Goal: Task Accomplishment & Management: Manage account settings

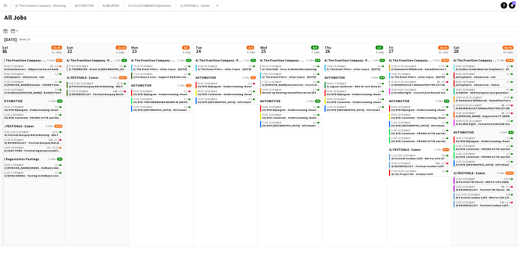
click at [5, 7] on app-icon "Menu" at bounding box center [5, 5] width 4 height 4
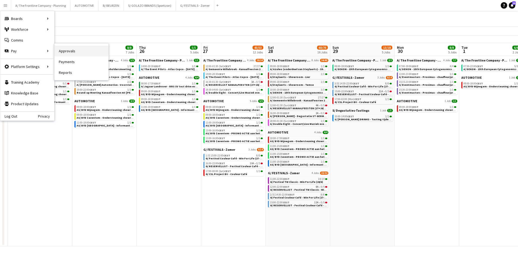
click at [72, 51] on link "Approvals" at bounding box center [82, 51] width 54 height 11
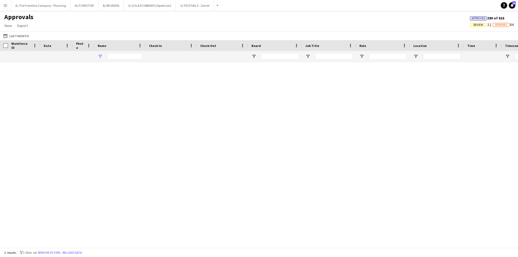
type input "**********"
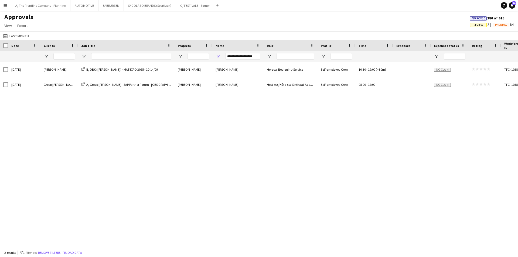
click at [248, 56] on div "**********" at bounding box center [242, 56] width 35 height 6
click at [235, 77] on input "Search filter values" at bounding box center [242, 79] width 48 height 6
type input "******"
type input "**********"
click at [142, 122] on div "[DATE] Exact software A/ EXACT SOFTWARE - INNOVATION DAY - Flanders Expo [PERSO…" at bounding box center [259, 153] width 518 height 182
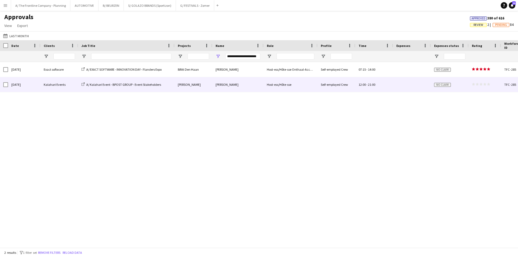
click at [51, 88] on div "Kalahari Events" at bounding box center [59, 84] width 38 height 15
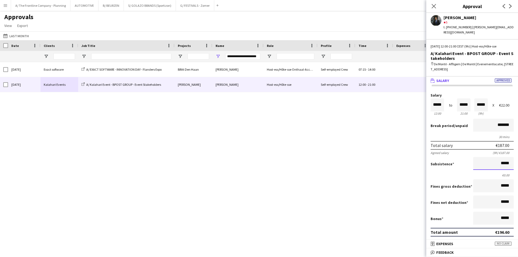
drag, startPoint x: 482, startPoint y: 165, endPoint x: 518, endPoint y: 159, distance: 36.1
click at [518, 159] on mat-expansion-panel "wallet Salary Approved Salary ***** 12:00 to ***** 21:00 ***** (9h) X €22.00 Br…" at bounding box center [473, 158] width 92 height 163
type input "******"
click at [431, 247] on button "Approve payment for €199.16" at bounding box center [471, 252] width 81 height 11
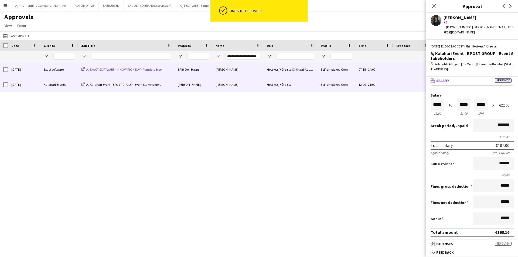
click at [97, 69] on span "A/ EXACT SOFTWARE - INNOVATION DAY - Flanders Expo" at bounding box center [123, 69] width 75 height 4
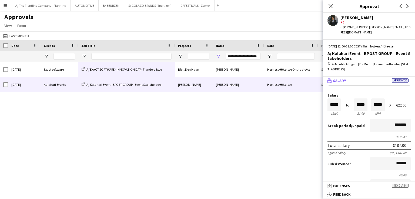
click at [5, 8] on button "Menu" at bounding box center [5, 5] width 11 height 11
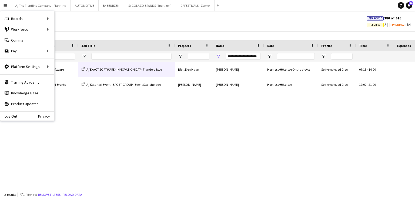
click at [147, 138] on div "[DATE] Exact software A/ EXACT SOFTWARE - INNOVATION DAY - Flanders Expo [PERSO…" at bounding box center [207, 124] width 415 height 124
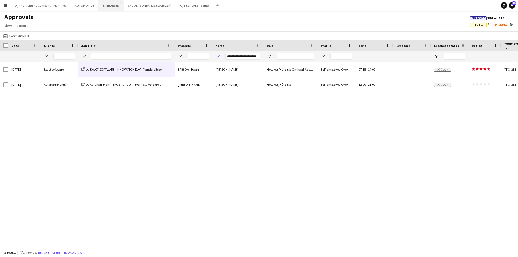
click at [113, 4] on button "B/ BEURZEN Close" at bounding box center [111, 5] width 25 height 11
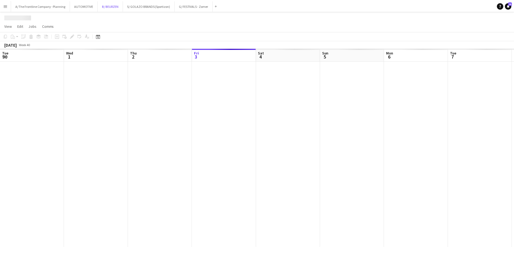
scroll to position [0, 129]
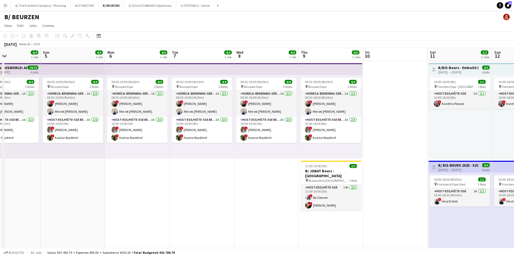
drag, startPoint x: 397, startPoint y: 154, endPoint x: 201, endPoint y: 147, distance: 196.1
click at [197, 148] on app-calendar-viewport "Wed 1 Thu 2 Fri 3 Sat 4 4/4 1 Job Sun 5 4/4 1 Job Mon 6 4/4 1 Job Tue 7 4/4 1 J…" at bounding box center [257, 217] width 514 height 339
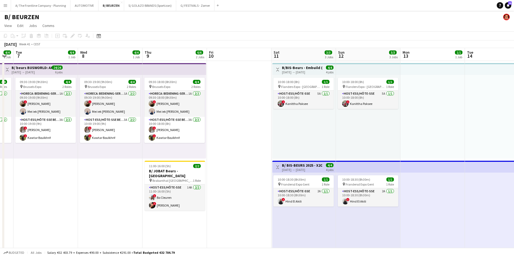
drag, startPoint x: 358, startPoint y: 160, endPoint x: 198, endPoint y: 147, distance: 159.7
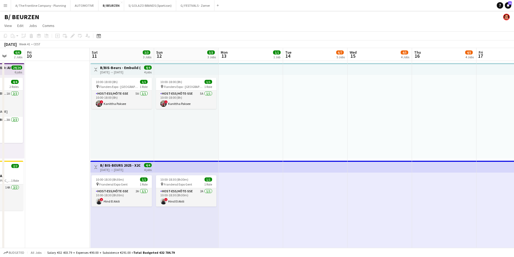
scroll to position [0, 204]
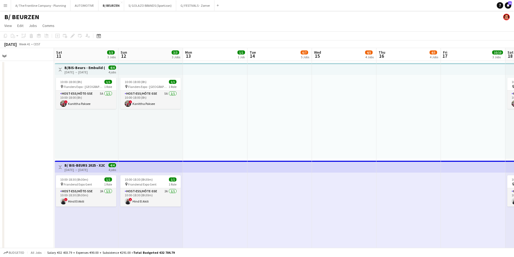
drag, startPoint x: 282, startPoint y: 146, endPoint x: 132, endPoint y: 136, distance: 150.7
click at [100, 164] on h3 "B/ BIS-BEURS 2025 - X2O Badkamers - 11+12+18+19/10/25" at bounding box center [85, 165] width 40 height 5
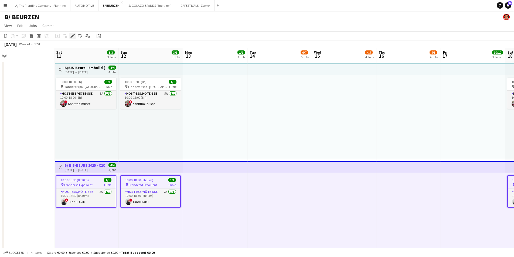
click at [74, 37] on icon "Edit" at bounding box center [72, 36] width 4 height 4
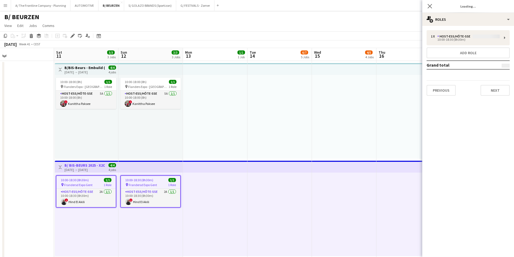
type input "**********"
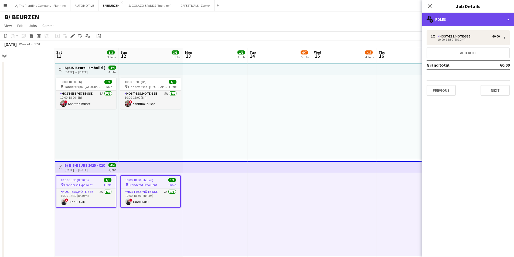
click at [452, 15] on div "multiple-users-add Roles" at bounding box center [468, 19] width 92 height 13
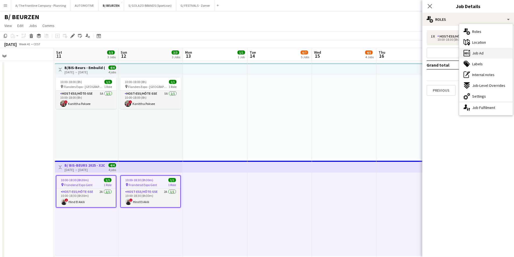
click at [483, 56] on span "Job Ad" at bounding box center [477, 53] width 11 height 5
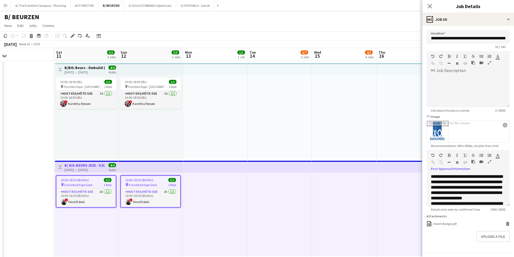
click at [490, 162] on icon "button" at bounding box center [489, 162] width 3 height 4
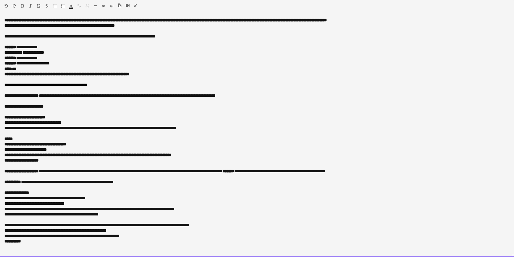
click at [31, 70] on div "***** ***" at bounding box center [257, 68] width 506 height 5
click at [107, 130] on span "**********" at bounding box center [90, 128] width 172 height 4
click at [45, 97] on div "**********" at bounding box center [257, 95] width 506 height 5
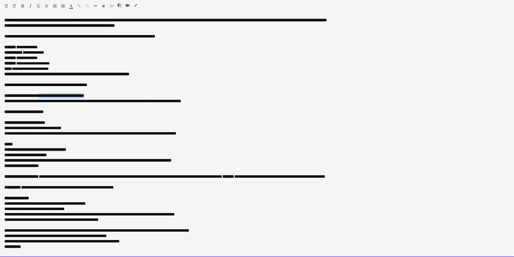
drag, startPoint x: 102, startPoint y: 96, endPoint x: 42, endPoint y: 96, distance: 59.1
click at [42, 96] on div "**********" at bounding box center [257, 95] width 506 height 5
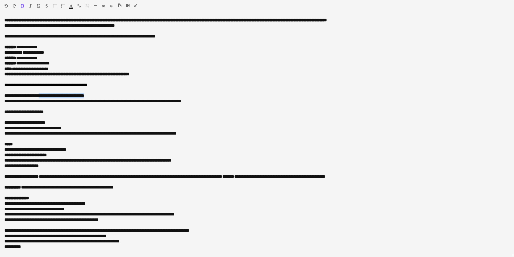
click at [72, 5] on icon "button" at bounding box center [71, 6] width 4 height 4
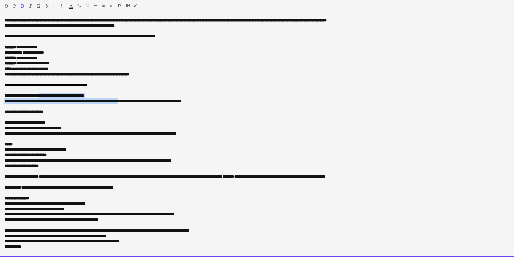
click at [130, 102] on div "**********" at bounding box center [257, 101] width 506 height 5
click at [148, 93] on p at bounding box center [257, 90] width 506 height 5
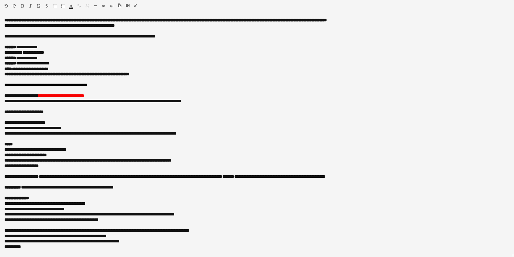
scroll to position [81, 0]
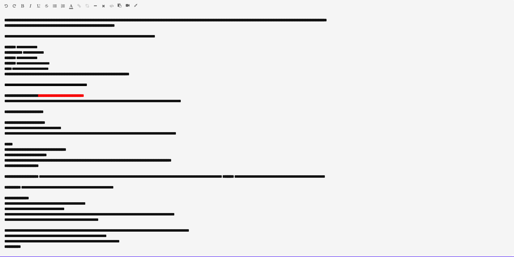
click at [13, 173] on div at bounding box center [257, 171] width 506 height 5
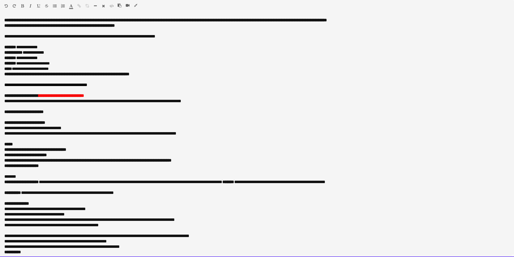
click at [28, 179] on div "*******" at bounding box center [255, 176] width 502 height 5
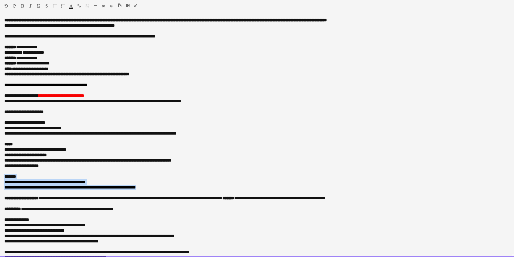
click at [25, 6] on div at bounding box center [37, 7] width 32 height 6
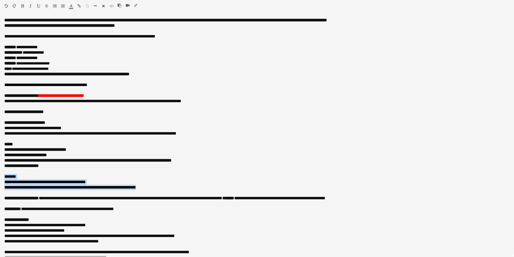
click at [23, 5] on icon "button" at bounding box center [22, 6] width 3 height 4
click at [72, 5] on icon "button" at bounding box center [71, 6] width 4 height 4
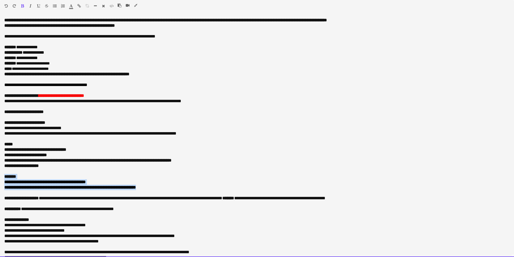
type input "*******"
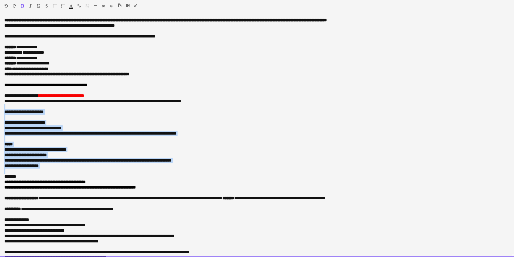
click at [140, 108] on div at bounding box center [257, 106] width 506 height 5
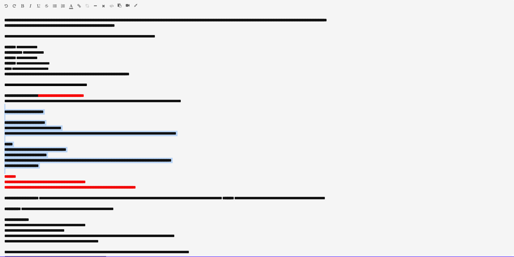
click at [140, 126] on div "**********" at bounding box center [257, 122] width 506 height 5
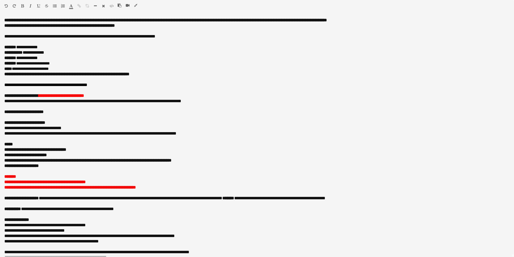
click at [136, 5] on icon "button" at bounding box center [135, 6] width 3 height 4
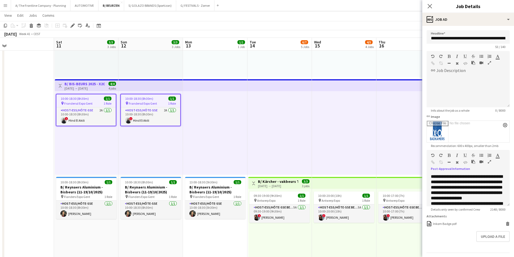
click at [326, 129] on div at bounding box center [344, 133] width 65 height 84
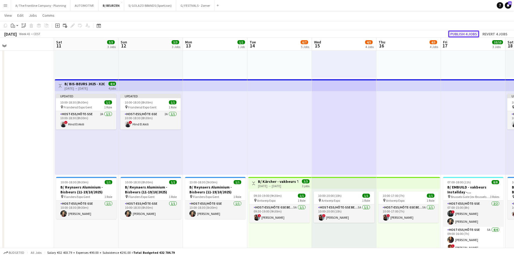
click at [464, 33] on button "Publish 4 jobs" at bounding box center [463, 34] width 31 height 7
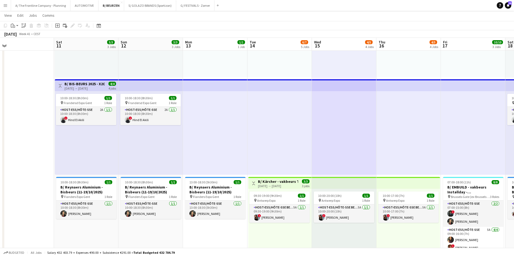
click at [4, 6] on app-icon "Menu" at bounding box center [5, 5] width 4 height 4
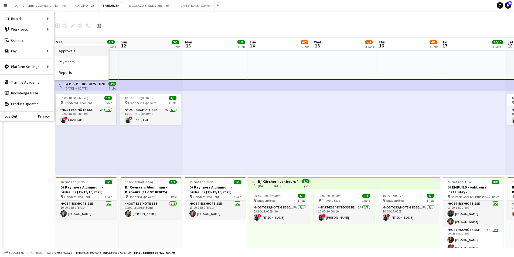
click at [76, 52] on link "Approvals" at bounding box center [82, 51] width 54 height 11
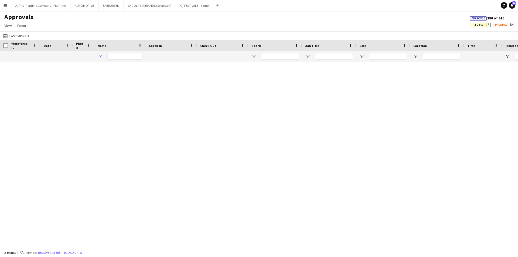
type input "**********"
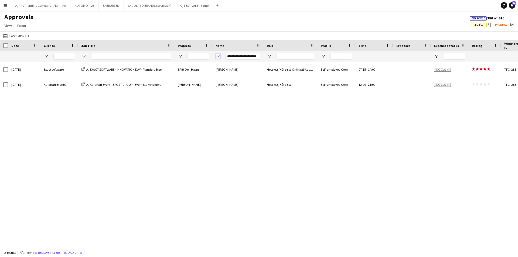
click at [217, 54] on span "Open Filter Menu" at bounding box center [218, 56] width 5 height 5
click at [218, 86] on div "(Select All) [PERSON_NAME] Aboubakr [GEOGRAPHIC_DATA] [PERSON_NAME] [PERSON_NAM…" at bounding box center [242, 104] width 54 height 39
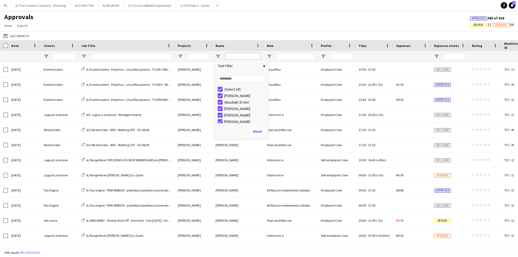
click at [232, 59] on input "Name Filter Input" at bounding box center [242, 56] width 35 height 6
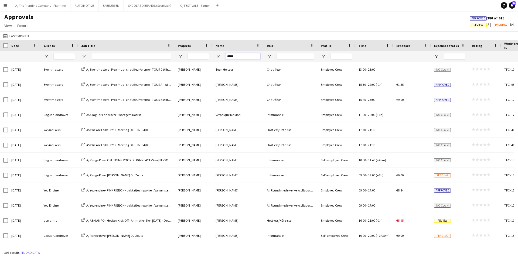
type input "*****"
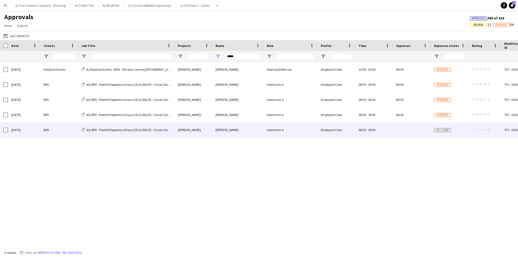
click at [33, 127] on div "[DATE]" at bounding box center [24, 130] width 32 height 15
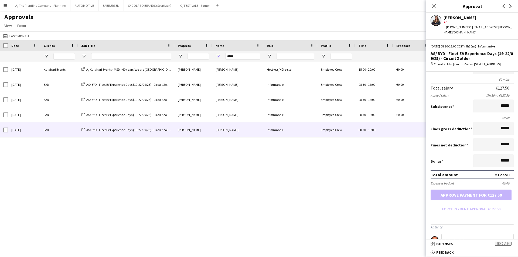
scroll to position [105, 0]
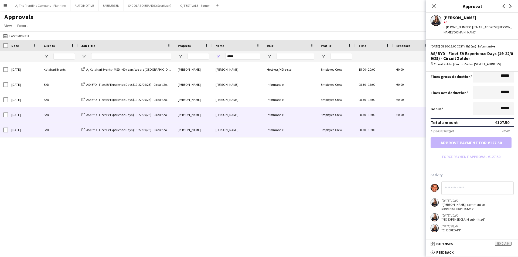
click at [22, 116] on div "[DATE]" at bounding box center [24, 114] width 32 height 15
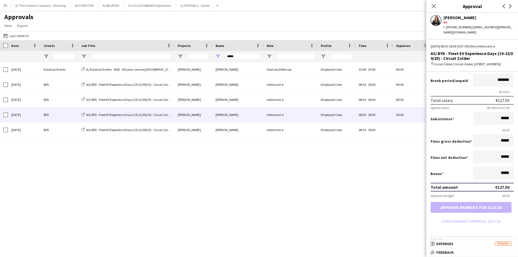
scroll to position [79, 0]
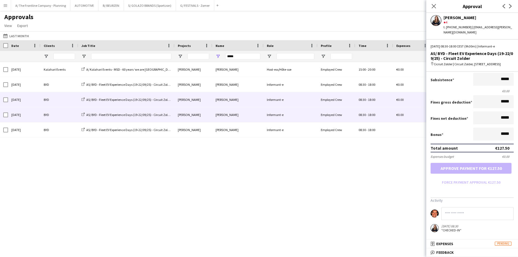
click at [32, 100] on div "[DATE]" at bounding box center [24, 99] width 32 height 15
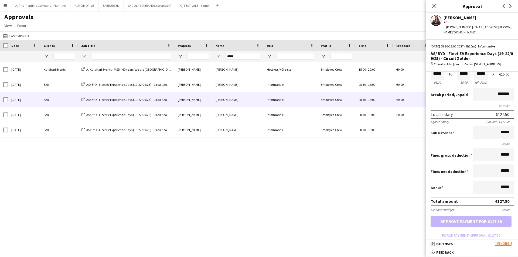
scroll to position [69, 0]
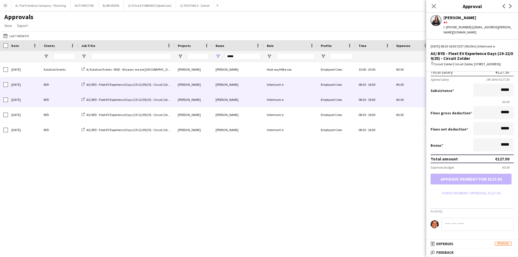
click at [31, 80] on div "[DATE]" at bounding box center [24, 84] width 32 height 15
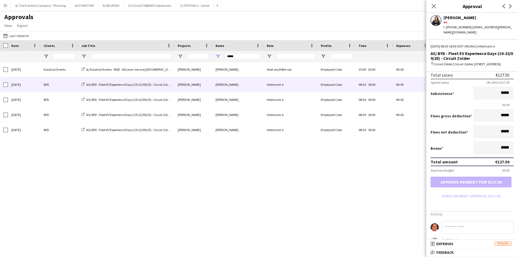
scroll to position [79, 0]
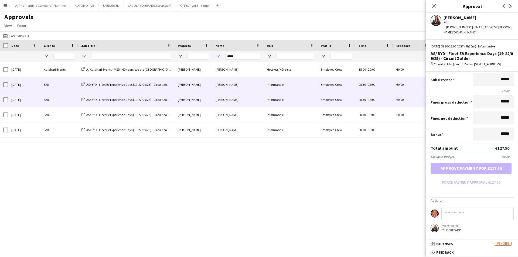
click at [62, 103] on div "BYD" at bounding box center [59, 99] width 38 height 15
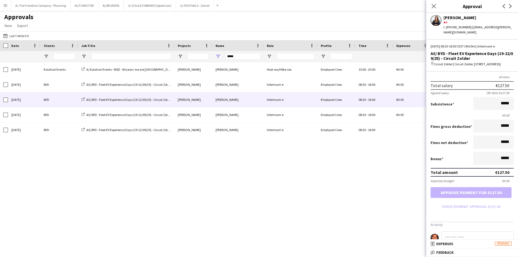
scroll to position [69, 0]
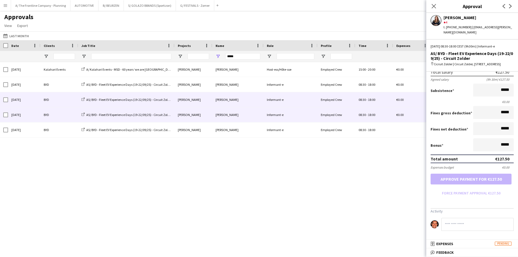
click at [42, 114] on div "BYD" at bounding box center [59, 114] width 38 height 15
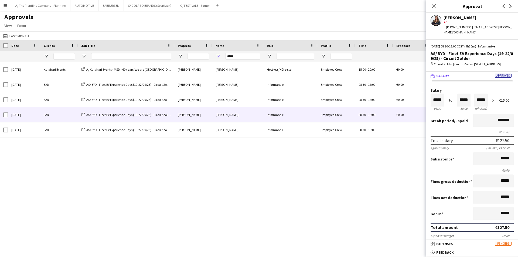
scroll to position [79, 0]
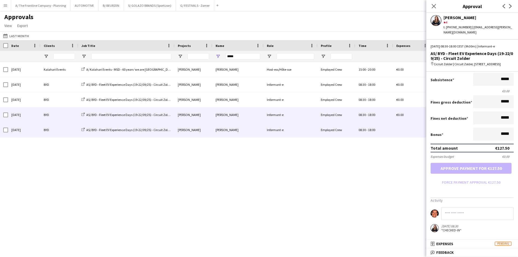
click at [42, 132] on div "BYD" at bounding box center [59, 130] width 38 height 15
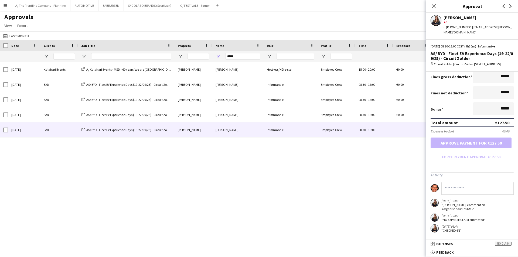
scroll to position [105, 0]
click at [45, 3] on button "A/ The Frontline Company - Planning Close" at bounding box center [40, 5] width 59 height 11
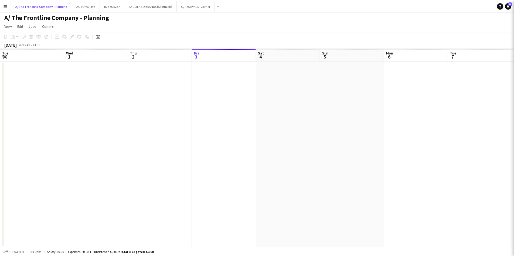
scroll to position [0, 129]
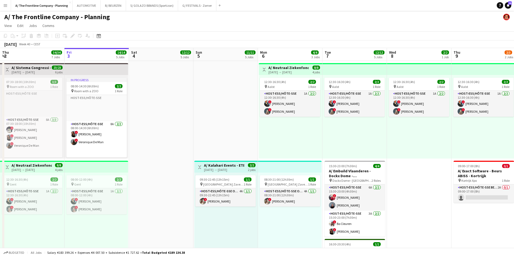
drag, startPoint x: 157, startPoint y: 109, endPoint x: 191, endPoint y: 99, distance: 35.0
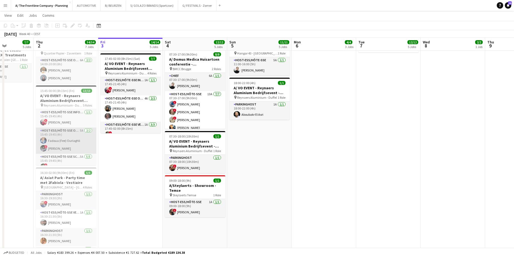
scroll to position [27, 0]
click at [64, 146] on app-card-role "Host-ess/Hôte-sse Scanning 5A [DATE] 15:45-19:45 (4h) ! Tugba Disli [PERSON_NAM…" at bounding box center [66, 152] width 60 height 50
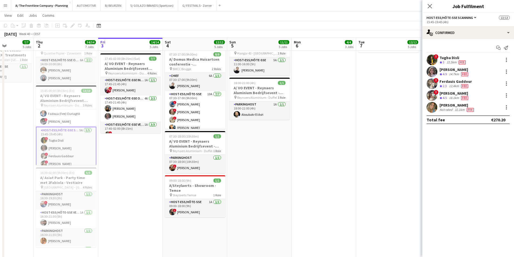
click at [450, 74] on div "14.7km" at bounding box center [454, 74] width 12 height 5
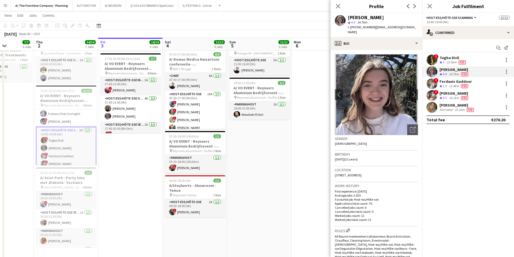
click at [451, 83] on div "Ferdauis Gaddour" at bounding box center [456, 81] width 32 height 5
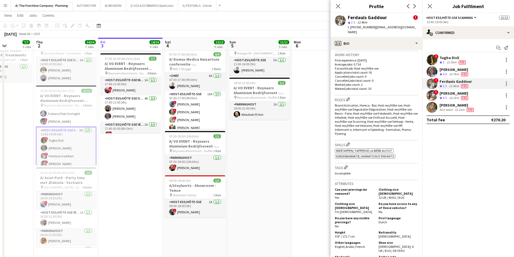
scroll to position [270, 0]
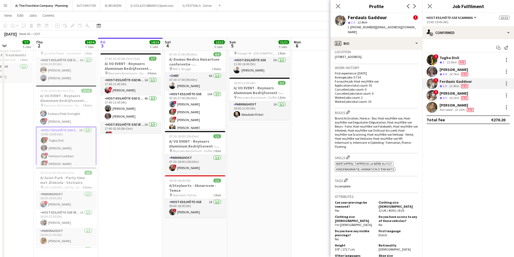
click at [445, 97] on span "4.5" at bounding box center [445, 98] width 4 height 4
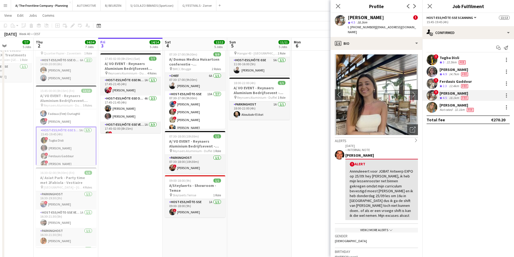
click at [448, 109] on div "Not rated" at bounding box center [447, 110] width 14 height 4
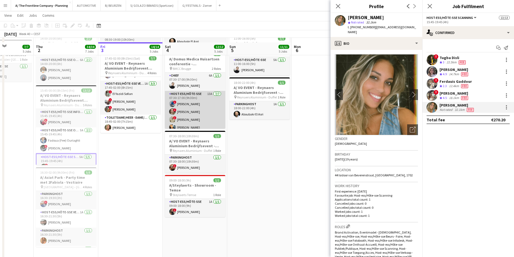
scroll to position [351, 0]
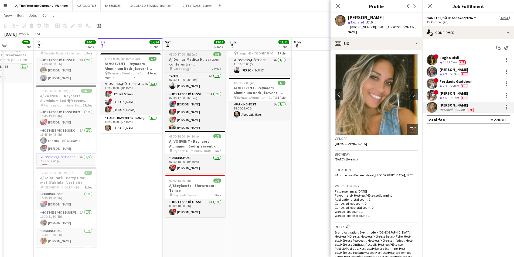
click at [182, 58] on h3 "A/ Domus Medica Huisartsen conferentie - [GEOGRAPHIC_DATA]" at bounding box center [195, 62] width 60 height 10
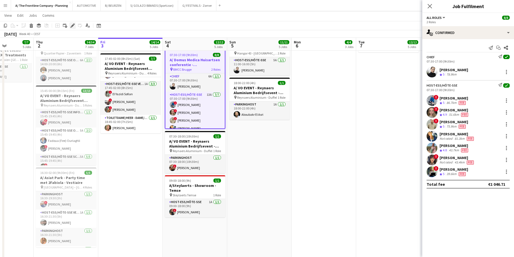
click at [74, 25] on icon at bounding box center [73, 23] width 1 height 1
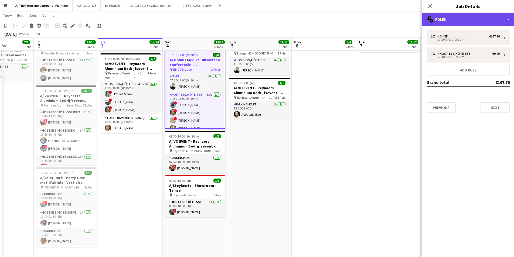
click at [453, 20] on div "multiple-users-add Roles" at bounding box center [468, 19] width 92 height 13
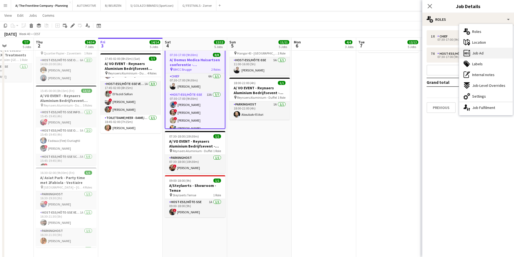
click at [474, 51] on span "Job Ad" at bounding box center [477, 53] width 11 height 5
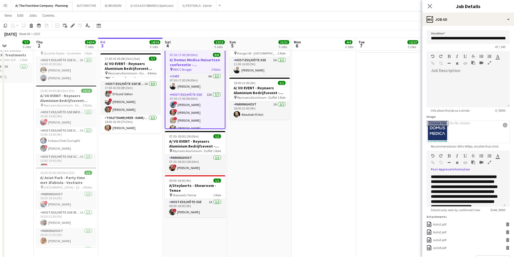
click at [489, 163] on icon "button" at bounding box center [489, 163] width 3 height 4
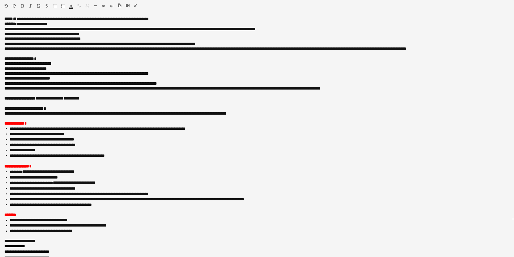
scroll to position [54, 0]
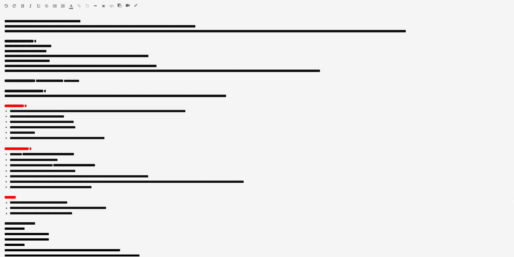
click at [136, 6] on icon "button" at bounding box center [135, 6] width 3 height 4
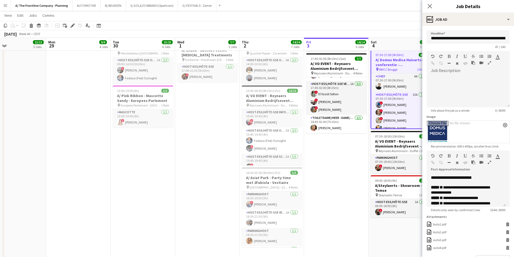
drag, startPoint x: 44, startPoint y: 142, endPoint x: 209, endPoint y: 126, distance: 165.9
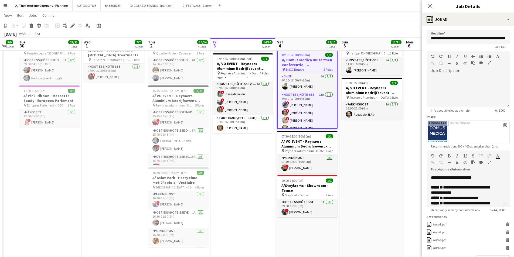
scroll to position [0, 166]
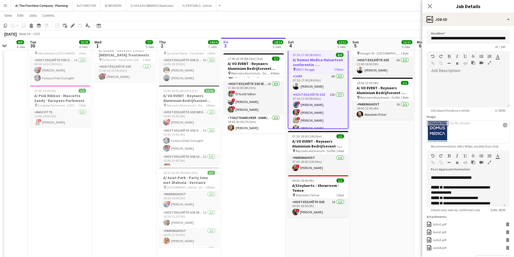
drag, startPoint x: 192, startPoint y: 125, endPoint x: 74, endPoint y: 121, distance: 118.3
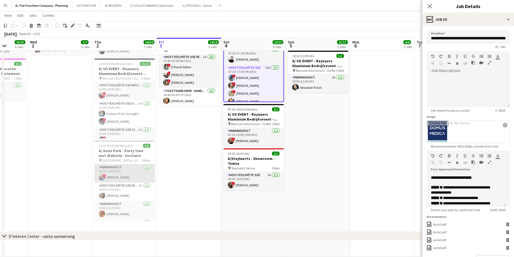
scroll to position [25, 0]
click at [5, 7] on app-icon "Menu" at bounding box center [5, 5] width 4 height 4
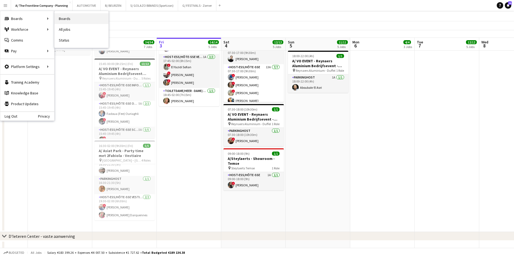
click at [65, 19] on link "Boards" at bounding box center [82, 18] width 54 height 11
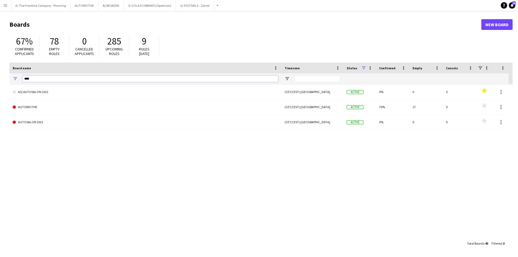
drag, startPoint x: 38, startPoint y: 77, endPoint x: -3, endPoint y: 79, distance: 41.6
click at [0, 79] on html "Menu Boards Boards Boards All jobs Status Workforce Workforce My Workforce Recr…" at bounding box center [259, 128] width 518 height 257
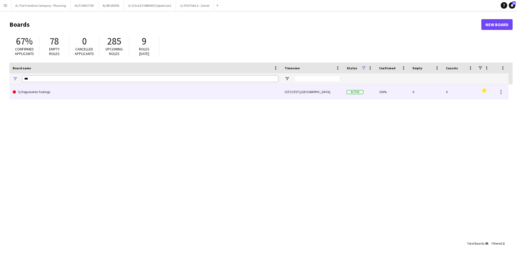
type input "***"
click at [40, 93] on link "S/ Degustaties-Tastings" at bounding box center [146, 91] width 266 height 15
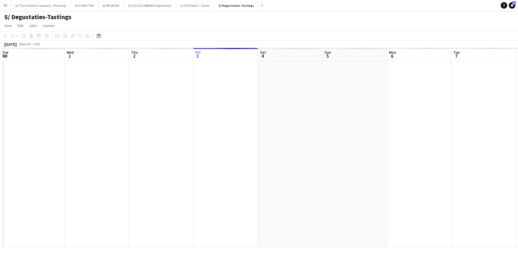
scroll to position [0, 129]
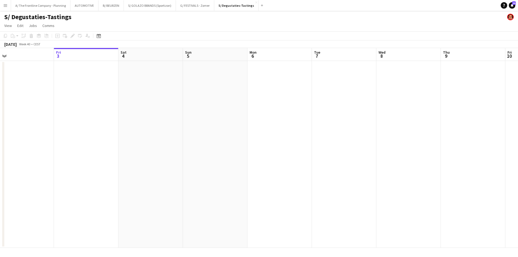
drag, startPoint x: 57, startPoint y: 134, endPoint x: 423, endPoint y: 128, distance: 366.6
click at [423, 128] on app-calendar-viewport "Tue 30 Wed 1 Thu 2 Fri 3 Sat 4 Sun 5 Mon 6 Tue 7 Wed 8 Thu 9 Fri 10 Sat 11 Sun …" at bounding box center [259, 148] width 518 height 200
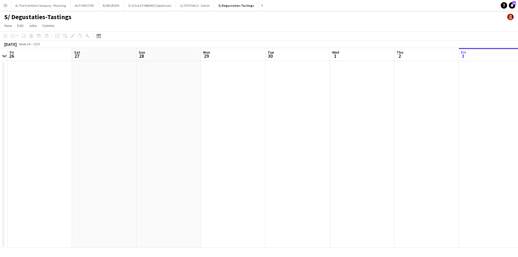
drag, startPoint x: 56, startPoint y: 135, endPoint x: 403, endPoint y: 110, distance: 347.6
click at [405, 110] on app-calendar-viewport "Wed 24 Thu 25 Fri 26 Sat 27 Sun 28 Mon 29 Tue 30 Wed 1 Thu 2 Fri 3 Sat 4 Sun 5 …" at bounding box center [259, 148] width 518 height 200
drag, startPoint x: 71, startPoint y: 105, endPoint x: 400, endPoint y: 102, distance: 329.1
click at [403, 101] on app-calendar-viewport "Fri 19 Sat 20 Sun 21 Mon 22 Tue 23 Wed 24 Thu 25 Fri 26 Sat 27 Sun 28 Mon 29 Tu…" at bounding box center [259, 148] width 518 height 200
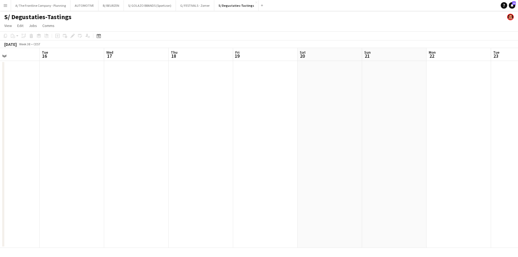
drag, startPoint x: 113, startPoint y: 92, endPoint x: 486, endPoint y: 76, distance: 372.9
click at [486, 76] on app-calendar-viewport "Sat 13 Sun 14 Mon 15 Tue 16 Wed 17 Thu 18 Fri 19 Sat 20 Sun 21 Mon 22 Tue 23 We…" at bounding box center [259, 148] width 518 height 200
drag, startPoint x: 121, startPoint y: 136, endPoint x: 187, endPoint y: 147, distance: 66.2
click at [429, 142] on app-calendar-viewport "Sun 7 Mon 8 Tue 9 Wed 10 Thu 11 Fri 12 Sat 13 Sun 14 Mon 15 Tue 16 Wed 17 Thu 1…" at bounding box center [259, 148] width 518 height 200
drag, startPoint x: 192, startPoint y: 143, endPoint x: 459, endPoint y: 141, distance: 267.0
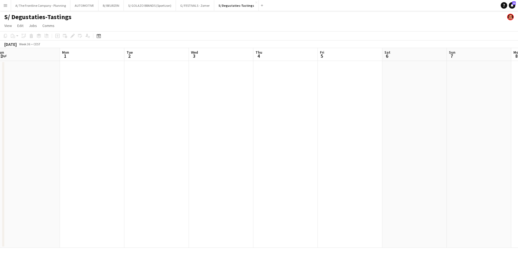
click at [461, 141] on app-calendar-viewport "Fri 29 Sat 30 1/1 1 Job Sun 31 Mon 1 Tue 2 Wed 3 Thu 4 Fri 5 Sat 6 Sun 7 Mon 8 …" at bounding box center [259, 148] width 518 height 200
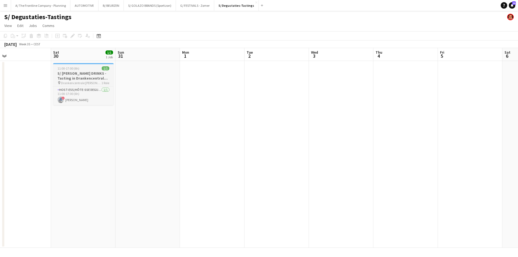
click at [77, 75] on h3 "S/ [PERSON_NAME] DRINKS - Tasting in Drankencentrale [PERSON_NAME]" at bounding box center [83, 76] width 60 height 10
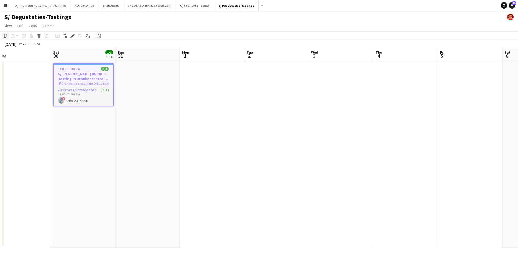
click at [5, 36] on icon at bounding box center [5, 36] width 3 height 4
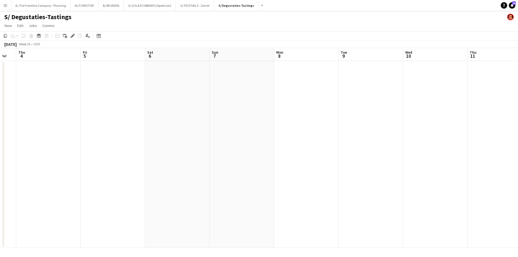
drag, startPoint x: 32, startPoint y: 105, endPoint x: 42, endPoint y: 107, distance: 10.7
click at [0, 106] on html "Menu Boards Boards Boards All jobs Status Workforce Workforce My Workforce Recr…" at bounding box center [259, 128] width 518 height 257
drag, startPoint x: 3, startPoint y: 98, endPoint x: -20, endPoint y: 104, distance: 23.7
click at [0, 104] on html "Menu Boards Boards Boards All jobs Status Workforce Workforce My Workforce Recr…" at bounding box center [259, 128] width 518 height 257
drag, startPoint x: 90, startPoint y: 121, endPoint x: 75, endPoint y: 123, distance: 16.2
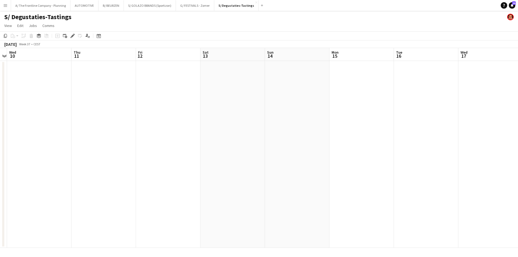
click at [73, 123] on app-calendar-viewport "Sun 7 Mon 8 Tue 9 Wed 10 Thu 11 Fri 12 Sat 13 Sun 14 Mon 15 Tue 16 Wed 17 Thu 1…" at bounding box center [259, 148] width 518 height 200
drag, startPoint x: 450, startPoint y: 127, endPoint x: 171, endPoint y: 141, distance: 279.7
click at [144, 140] on app-calendar-viewport "Sat 13 Sun 14 Mon 15 Tue 16 Wed 17 Thu 18 Fri 19 Sat 20 Sun 21 Mon 22 Tue 23 We…" at bounding box center [259, 148] width 518 height 200
drag, startPoint x: 412, startPoint y: 130, endPoint x: 107, endPoint y: 130, distance: 305.6
click at [104, 130] on app-calendar-viewport "Thu 18 Fri 19 Sat 20 Sun 21 Mon 22 Tue 23 Wed 24 Thu 25 Fri 26 Sat 27 Sun 28 Mo…" at bounding box center [259, 148] width 518 height 200
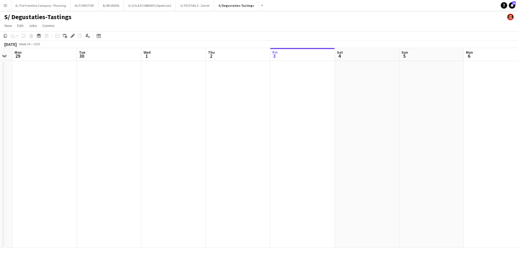
drag, startPoint x: 348, startPoint y: 132, endPoint x: 118, endPoint y: 133, distance: 229.7
click at [118, 133] on app-calendar-viewport "Fri 26 Sat 27 Sun 28 Mon 29 Tue 30 Wed 1 Thu 2 Fri 3 Sat 4 Sun 5 Mon 6 Tue 7 We…" at bounding box center [259, 148] width 518 height 200
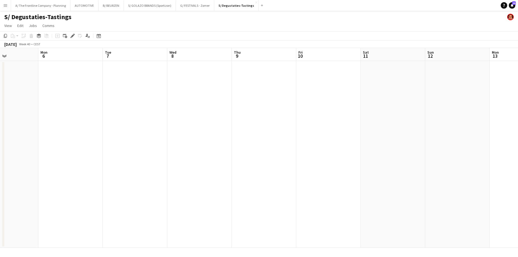
scroll to position [0, 172]
drag, startPoint x: 396, startPoint y: 136, endPoint x: 172, endPoint y: 143, distance: 224.7
click at [172, 143] on app-calendar-viewport "Fri 3 Sat 4 Sun 5 Mon 6 Tue 7 Wed 8 Thu 9 Fri 10 Sat 11 Sun 12 Mon 13 Tue 14 We…" at bounding box center [259, 148] width 518 height 200
drag, startPoint x: 179, startPoint y: 142, endPoint x: 42, endPoint y: 131, distance: 137.9
click at [42, 131] on app-calendar-viewport "Tue 7 Wed 8 Thu 9 Fri 10 Sat 11 Sun 12 Mon 13 Tue 14 Wed 15 Thu 16 Fri 17 Sat 1…" at bounding box center [259, 148] width 518 height 200
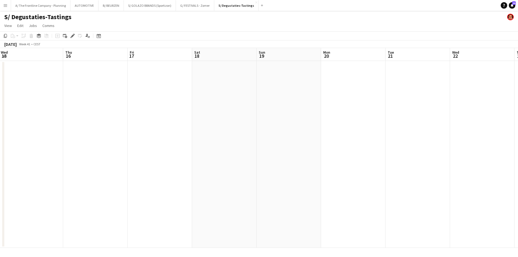
drag, startPoint x: 164, startPoint y: 146, endPoint x: 117, endPoint y: 146, distance: 46.4
click at [117, 146] on app-calendar-viewport "Sun 12 Mon 13 Tue 14 Wed 15 Thu 16 Fri 17 Sat 18 Sun 19 Mon 20 Tue 21 Wed 22 Th…" at bounding box center [259, 148] width 518 height 200
drag, startPoint x: 287, startPoint y: 131, endPoint x: 258, endPoint y: 119, distance: 32.0
click at [282, 131] on app-calendar-viewport "Mon 13 Tue 14 Wed 15 Thu 16 Fri 17 Sat 18 Sun 19 Mon 20 Tue 21 Wed 22 Thu 23 Fr…" at bounding box center [259, 148] width 518 height 200
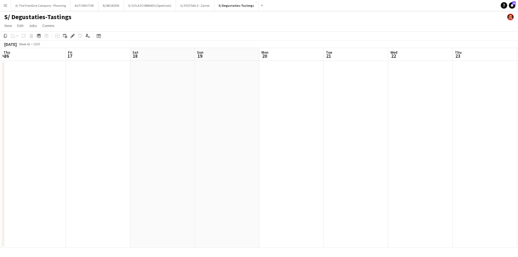
click at [143, 87] on app-date-cell at bounding box center [162, 154] width 65 height 187
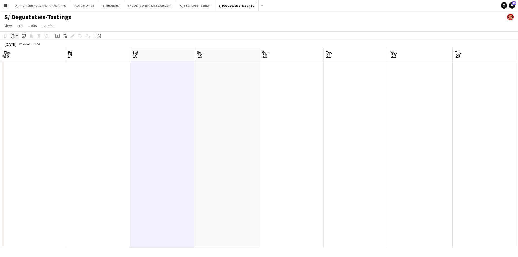
click at [15, 34] on div "Paste" at bounding box center [13, 36] width 6 height 6
click at [19, 45] on link "Paste Ctrl+V" at bounding box center [39, 46] width 51 height 5
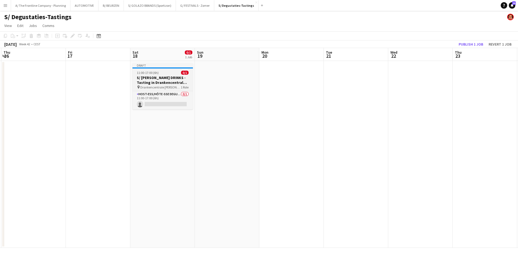
click at [167, 80] on h3 "S/ [PERSON_NAME] DRINKS - Tasting in Drankencentrale [PERSON_NAME]" at bounding box center [163, 80] width 60 height 10
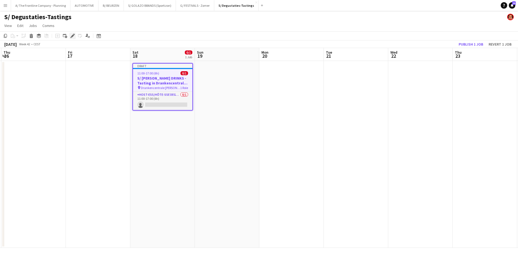
click at [72, 37] on icon "Edit" at bounding box center [72, 36] width 4 height 4
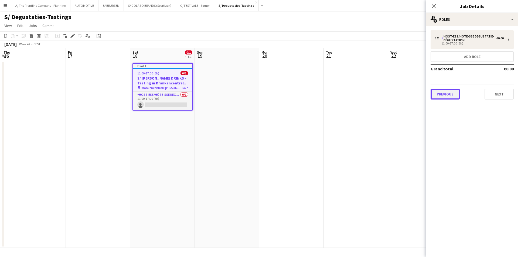
click at [450, 94] on button "Previous" at bounding box center [445, 94] width 29 height 11
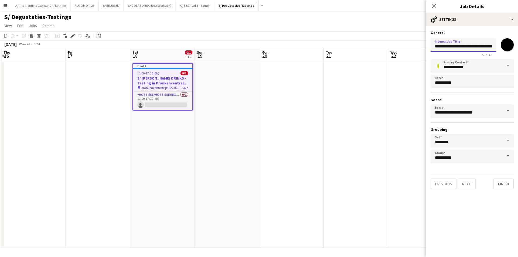
scroll to position [0, 47]
drag, startPoint x: 486, startPoint y: 46, endPoint x: 518, endPoint y: 46, distance: 31.9
click at [518, 46] on form "**********" at bounding box center [473, 109] width 92 height 159
type input "**********"
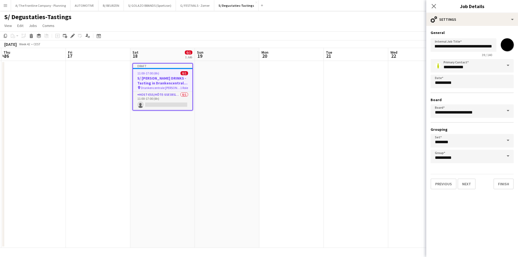
scroll to position [0, 0]
click at [458, 45] on input "**********" at bounding box center [464, 44] width 66 height 13
drag, startPoint x: 469, startPoint y: 182, endPoint x: 470, endPoint y: 173, distance: 9.2
click at [469, 182] on button "Next" at bounding box center [467, 184] width 18 height 11
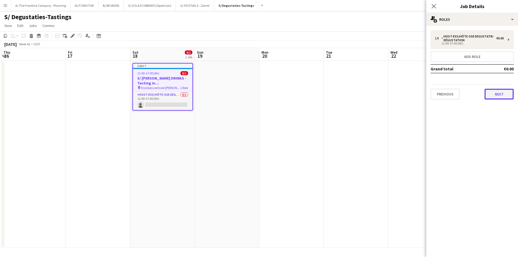
drag, startPoint x: 490, startPoint y: 95, endPoint x: 495, endPoint y: 78, distance: 17.9
click at [491, 94] on button "Next" at bounding box center [499, 94] width 29 height 11
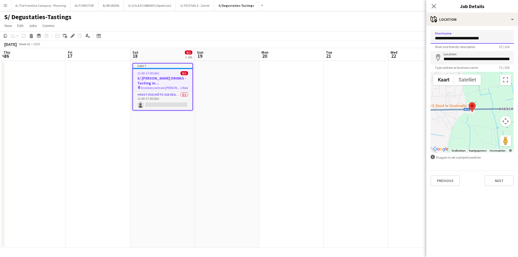
drag, startPoint x: 487, startPoint y: 39, endPoint x: 429, endPoint y: 40, distance: 57.8
click at [413, 41] on body "Menu Boards Boards Boards All jobs Status Workforce Workforce My Workforce Recr…" at bounding box center [259, 128] width 518 height 257
paste input "**********"
type input "**********"
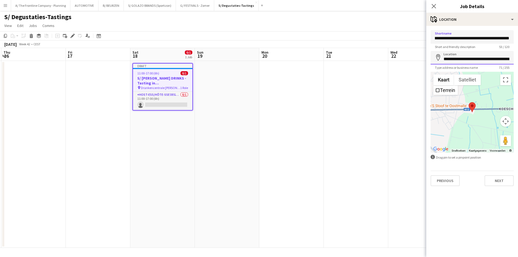
scroll to position [0, 0]
click at [464, 57] on input "**********" at bounding box center [472, 57] width 83 height 13
paste input
type input "**********"
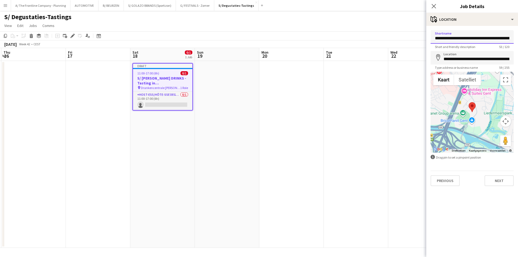
scroll to position [0, 24]
drag, startPoint x: 458, startPoint y: 38, endPoint x: 500, endPoint y: 44, distance: 42.0
click at [500, 44] on app-form-group "**********" at bounding box center [472, 39] width 83 height 19
type input "**********"
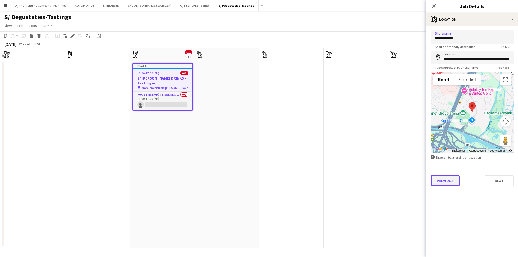
click at [442, 183] on button "Previous" at bounding box center [445, 180] width 29 height 11
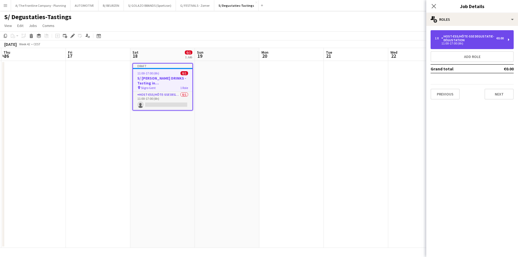
click at [460, 35] on div "Host-ess/Hôte-sse Degustatie-Dégustation" at bounding box center [469, 39] width 55 height 8
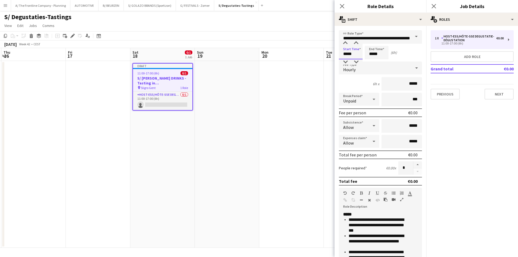
click at [344, 51] on input "*****" at bounding box center [351, 52] width 24 height 13
type input "*****"
click at [344, 62] on div at bounding box center [345, 61] width 11 height 5
click at [373, 51] on input "*****" at bounding box center [377, 52] width 24 height 13
click at [373, 43] on div at bounding box center [371, 42] width 11 height 5
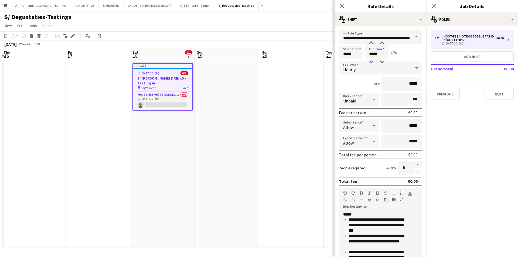
click at [371, 62] on div at bounding box center [371, 61] width 11 height 5
type input "*****"
click at [371, 62] on div at bounding box center [371, 61] width 11 height 5
drag, startPoint x: 392, startPoint y: 97, endPoint x: 425, endPoint y: 97, distance: 32.9
click at [425, 97] on mat-expansion-panel "**********" at bounding box center [381, 141] width 92 height 231
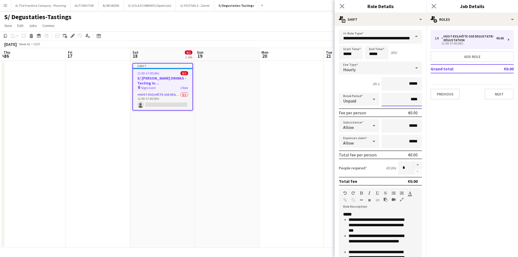
type input "****"
click at [402, 198] on button "button" at bounding box center [402, 200] width 4 height 4
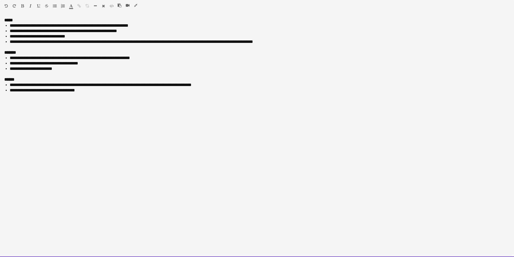
click at [108, 84] on li "**********" at bounding box center [260, 84] width 500 height 5
click at [47, 46] on div at bounding box center [257, 47] width 506 height 5
click at [286, 42] on li "**********" at bounding box center [260, 41] width 500 height 5
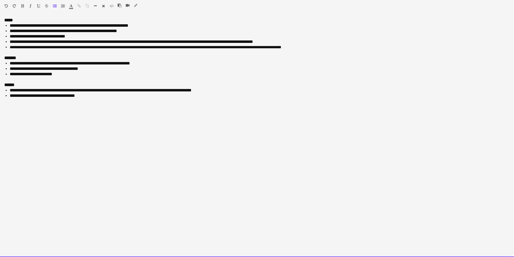
click at [86, 47] on span "**********" at bounding box center [146, 47] width 272 height 4
drag, startPoint x: 86, startPoint y: 47, endPoint x: 109, endPoint y: 47, distance: 22.4
click at [109, 47] on span "**********" at bounding box center [146, 47] width 272 height 4
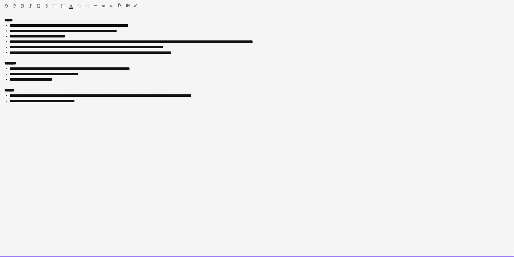
drag, startPoint x: 93, startPoint y: 53, endPoint x: 105, endPoint y: 60, distance: 13.2
click at [94, 53] on span "**********" at bounding box center [90, 53] width 161 height 4
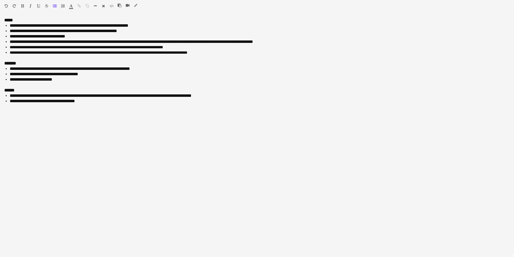
click at [136, 5] on icon "button" at bounding box center [135, 6] width 3 height 4
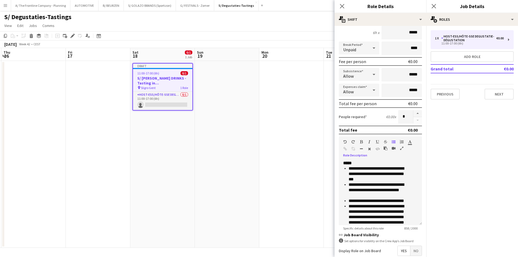
scroll to position [109, 0]
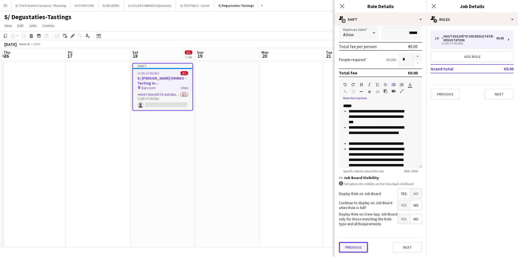
click at [356, 247] on button "Previous" at bounding box center [353, 247] width 29 height 11
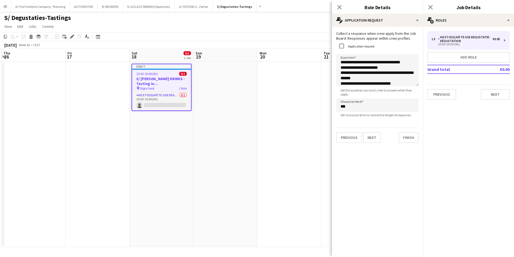
scroll to position [0, 0]
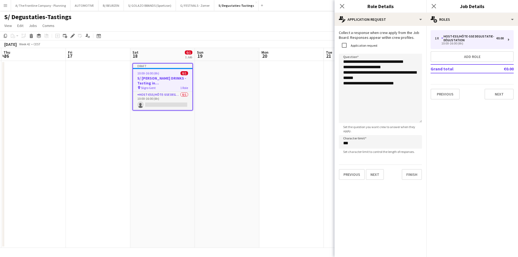
drag, startPoint x: 416, startPoint y: 83, endPoint x: 420, endPoint y: 120, distance: 37.2
click at [420, 120] on textarea "**********" at bounding box center [380, 88] width 83 height 69
click at [495, 92] on button "Next" at bounding box center [499, 94] width 29 height 11
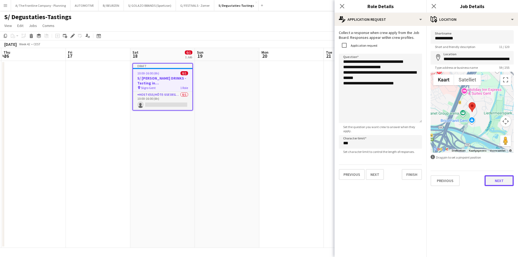
click at [501, 184] on button "Next" at bounding box center [499, 180] width 29 height 11
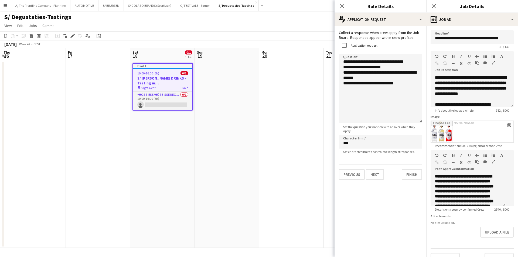
click at [492, 164] on icon "button" at bounding box center [493, 162] width 3 height 4
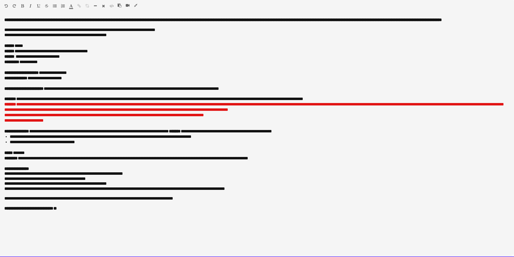
click at [88, 53] on span "**********" at bounding box center [51, 51] width 73 height 4
click at [25, 58] on span "**********" at bounding box center [38, 57] width 44 height 4
drag, startPoint x: 25, startPoint y: 58, endPoint x: 68, endPoint y: 58, distance: 42.4
click at [60, 58] on span "**********" at bounding box center [38, 57] width 44 height 4
click at [51, 57] on div "**********" at bounding box center [257, 56] width 506 height 5
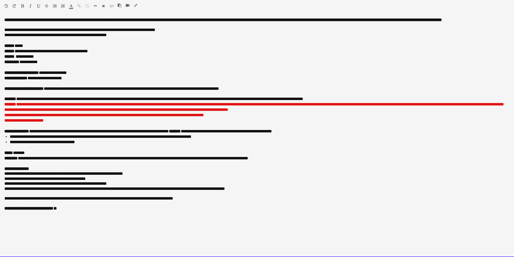
click at [26, 57] on span "**********" at bounding box center [25, 57] width 18 height 4
drag, startPoint x: 26, startPoint y: 57, endPoint x: 37, endPoint y: 58, distance: 10.8
click at [34, 58] on span "**********" at bounding box center [25, 57] width 18 height 4
click at [47, 73] on span "**********" at bounding box center [53, 73] width 28 height 4
drag, startPoint x: 47, startPoint y: 73, endPoint x: 73, endPoint y: 75, distance: 26.2
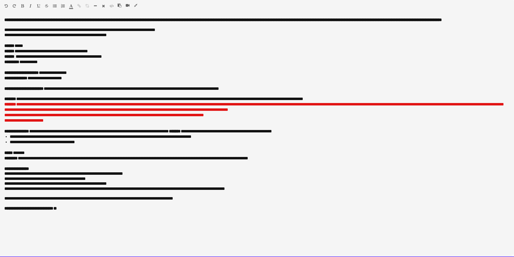
click at [67, 75] on span "**********" at bounding box center [53, 73] width 28 height 4
click at [78, 90] on span "**********" at bounding box center [133, 89] width 172 height 4
click at [143, 89] on span "**********" at bounding box center [133, 89] width 172 height 4
drag, startPoint x: 143, startPoint y: 89, endPoint x: 173, endPoint y: 88, distance: 30.0
click at [173, 88] on span "**********" at bounding box center [133, 89] width 172 height 4
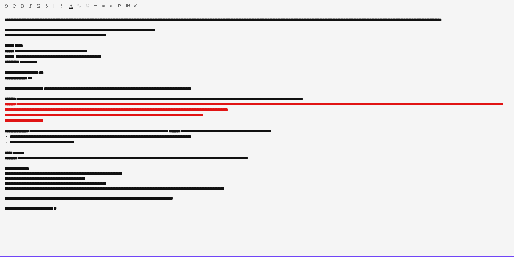
click at [93, 105] on span "**********" at bounding box center [260, 104] width 488 height 4
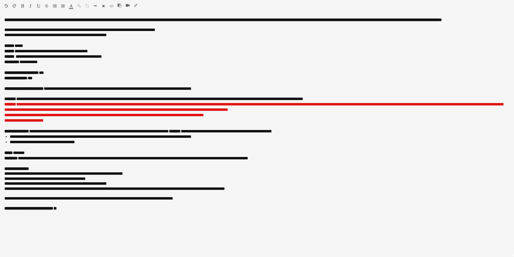
click at [136, 7] on icon "button" at bounding box center [135, 6] width 3 height 4
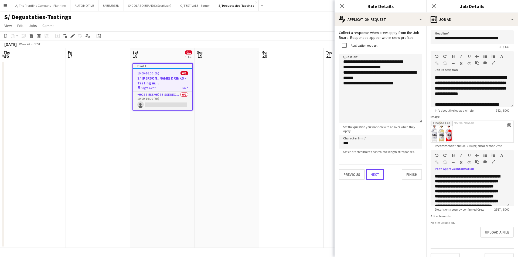
click at [378, 177] on button "Next" at bounding box center [375, 174] width 18 height 11
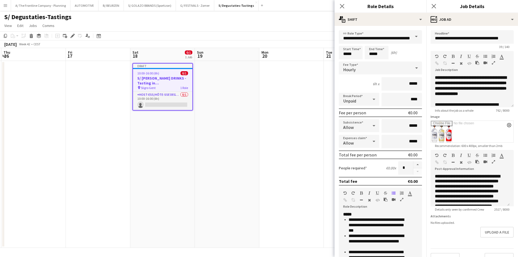
click at [403, 199] on icon "button" at bounding box center [401, 200] width 3 height 4
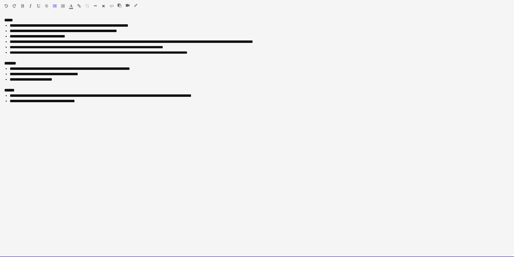
drag, startPoint x: 215, startPoint y: 53, endPoint x: -34, endPoint y: 19, distance: 251.2
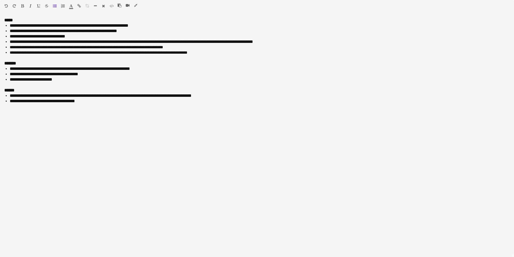
click at [135, 5] on icon "button" at bounding box center [135, 6] width 3 height 4
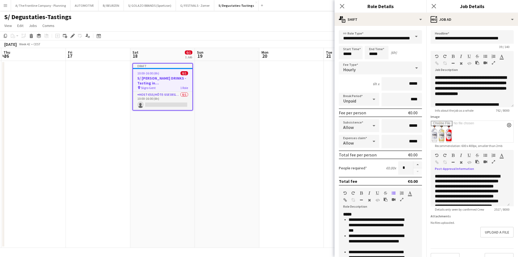
click at [495, 162] on icon "button" at bounding box center [493, 162] width 3 height 4
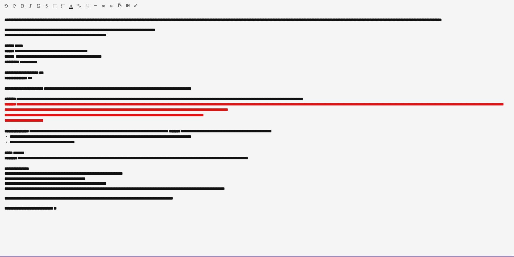
click at [117, 91] on span "**********" at bounding box center [119, 89] width 144 height 4
drag, startPoint x: 358, startPoint y: 100, endPoint x: 18, endPoint y: 100, distance: 339.6
click at [18, 100] on div "**********" at bounding box center [257, 98] width 506 height 5
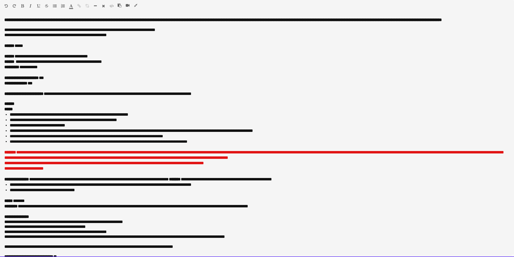
click at [138, 130] on li "**********" at bounding box center [258, 130] width 496 height 5
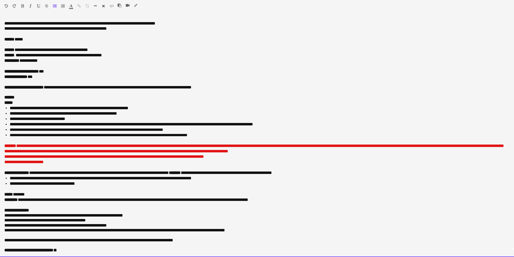
click at [127, 161] on div "**********" at bounding box center [257, 162] width 506 height 5
drag, startPoint x: 81, startPoint y: 164, endPoint x: 3, endPoint y: 159, distance: 77.9
click at [3, 159] on div "**********" at bounding box center [257, 138] width 514 height 240
click at [68, 164] on div "**********" at bounding box center [257, 162] width 506 height 5
drag, startPoint x: 234, startPoint y: 155, endPoint x: 1, endPoint y: 154, distance: 233.0
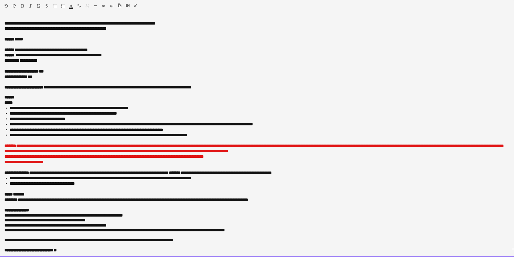
click at [0, 154] on div "**********" at bounding box center [257, 138] width 514 height 240
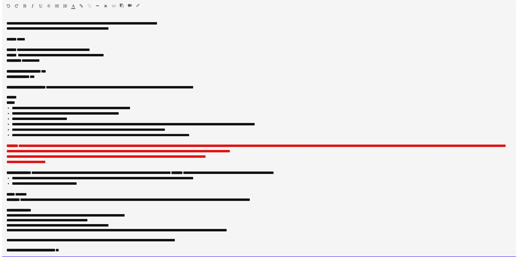
scroll to position [7, 0]
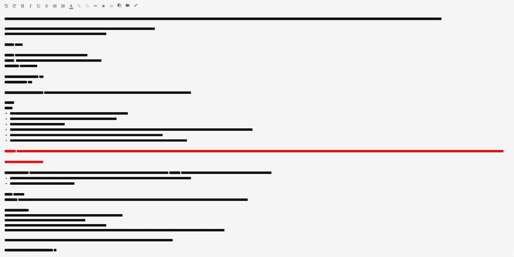
click at [135, 5] on icon "button" at bounding box center [135, 6] width 3 height 4
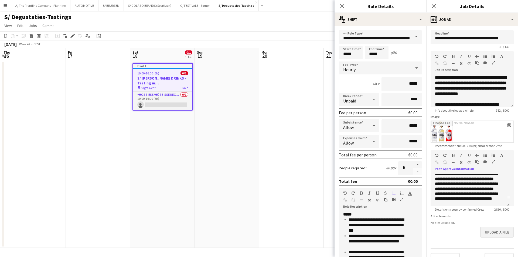
scroll to position [15, 0]
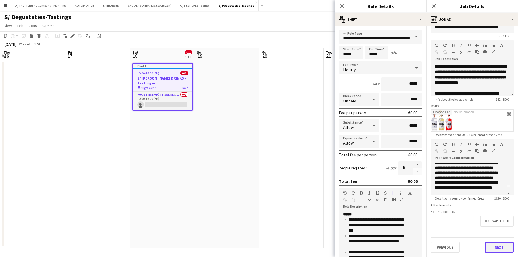
click at [487, 245] on button "Next" at bounding box center [499, 247] width 29 height 11
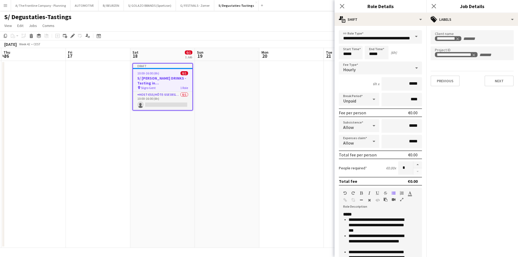
scroll to position [0, 0]
click at [503, 91] on button "Next" at bounding box center [499, 87] width 29 height 11
click at [309, 104] on app-date-cell at bounding box center [291, 154] width 65 height 187
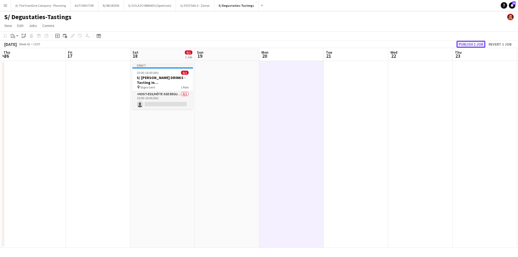
click at [467, 45] on button "Publish 1 job" at bounding box center [471, 44] width 29 height 7
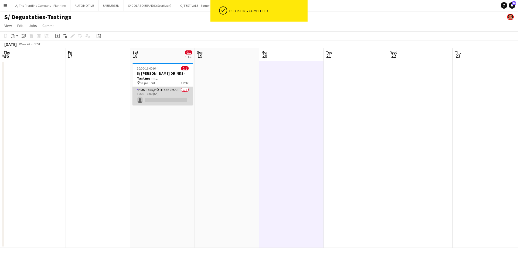
click at [160, 100] on app-card-role "Host-ess/Hôte-sse Degustatie-Dégustation 0/1 10:00-16:00 (6h) single-neutral-ac…" at bounding box center [163, 96] width 60 height 18
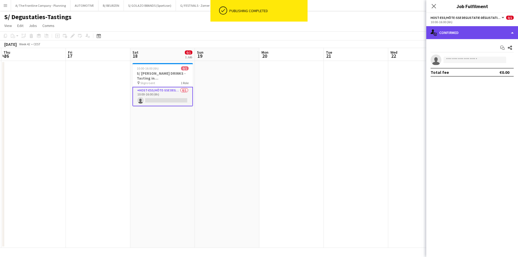
click at [466, 34] on div "single-neutral-actions-check-2 Confirmed" at bounding box center [473, 32] width 92 height 13
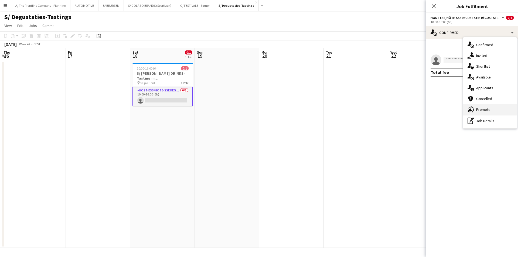
click at [480, 112] on span "Promote" at bounding box center [483, 109] width 14 height 5
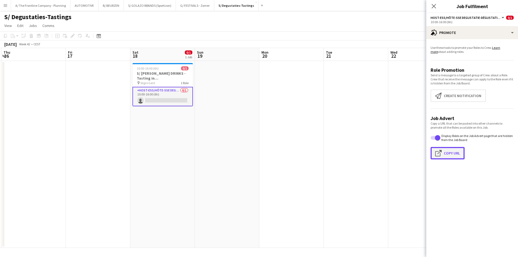
click at [454, 157] on button "Click to copy URL Copy Url" at bounding box center [448, 153] width 34 height 12
type textarea "**********"
click at [78, 116] on app-date-cell at bounding box center [98, 154] width 65 height 187
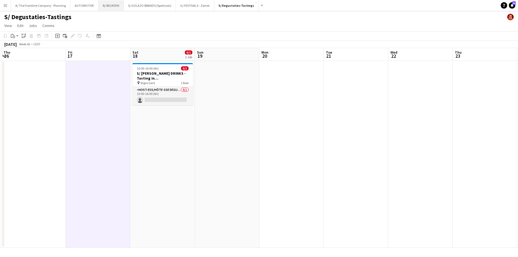
click at [113, 7] on button "B/ BEURZEN Close" at bounding box center [111, 5] width 25 height 11
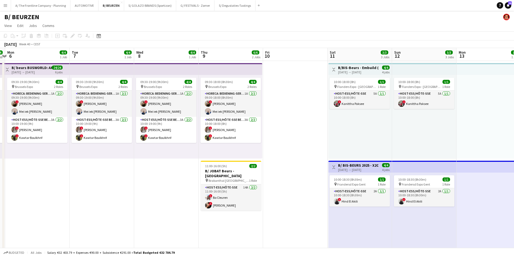
drag, startPoint x: 227, startPoint y: 127, endPoint x: 134, endPoint y: 128, distance: 92.9
click at [134, 128] on app-calendar-viewport "Fri 3 Sat 4 4/4 1 Job Sun 5 4/4 1 Job Mon 6 4/4 1 Job Tue 7 4/4 1 Job Wed 8 4/4…" at bounding box center [257, 217] width 514 height 339
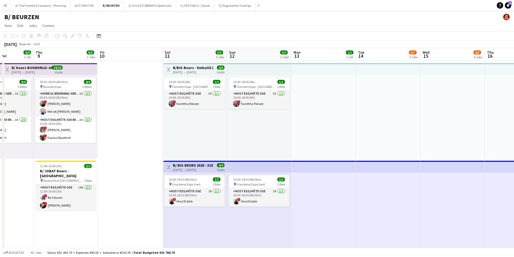
drag, startPoint x: 70, startPoint y: 123, endPoint x: 64, endPoint y: 123, distance: 6.5
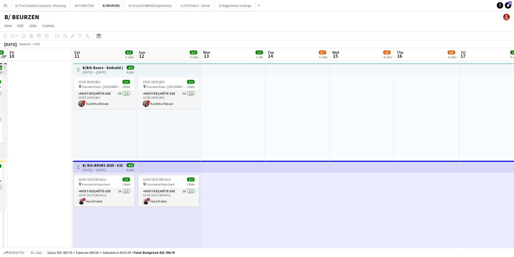
drag, startPoint x: 364, startPoint y: 129, endPoint x: 87, endPoint y: 117, distance: 277.2
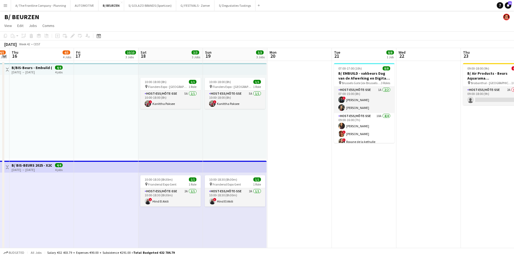
drag, startPoint x: 359, startPoint y: 129, endPoint x: 191, endPoint y: 125, distance: 168.2
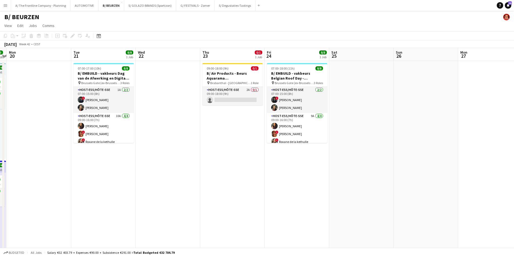
drag, startPoint x: 406, startPoint y: 134, endPoint x: 205, endPoint y: 130, distance: 200.4
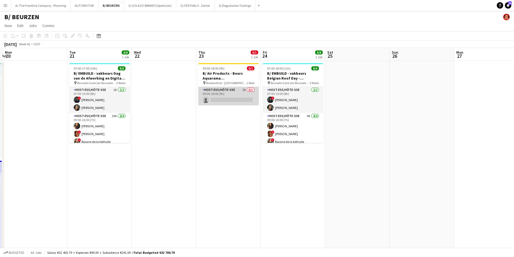
click at [224, 98] on app-card-role "Host-ess/Hôte-sse 2A 0/1 09:00-18:00 (9h) single-neutral-actions" at bounding box center [228, 96] width 60 height 18
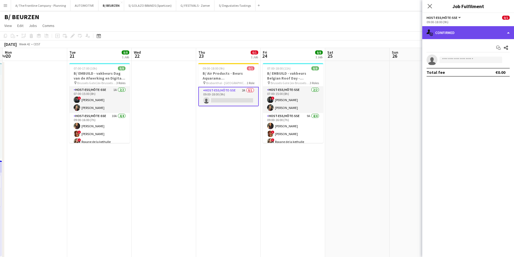
click at [484, 33] on div "single-neutral-actions-check-2 Confirmed" at bounding box center [468, 32] width 92 height 13
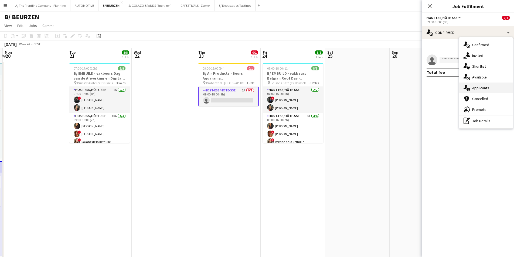
click at [484, 87] on span "Applicants" at bounding box center [480, 88] width 17 height 5
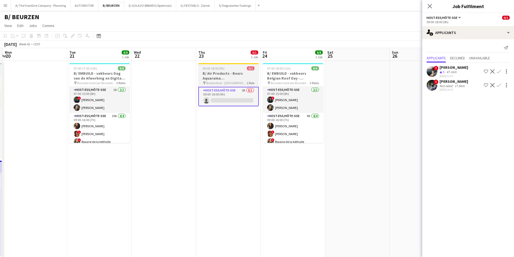
click at [221, 79] on h3 "B/ Air Products - Beurs Aquarama [GEOGRAPHIC_DATA]" at bounding box center [228, 76] width 60 height 10
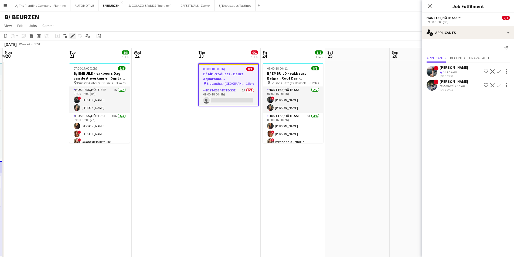
click at [72, 36] on icon at bounding box center [72, 36] width 3 height 3
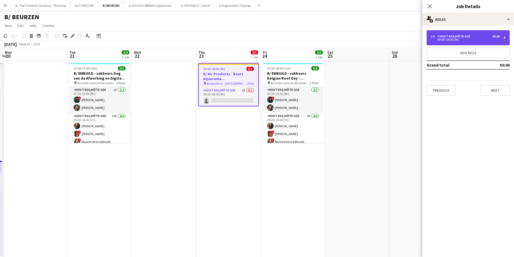
click at [447, 35] on div "1 x Host-ess/Hôte-sse €0.00 09:00-18:00 (9h)" at bounding box center [468, 37] width 83 height 15
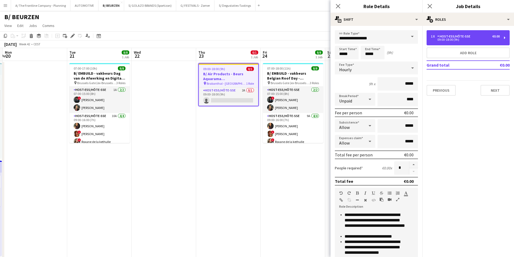
scroll to position [135, 0]
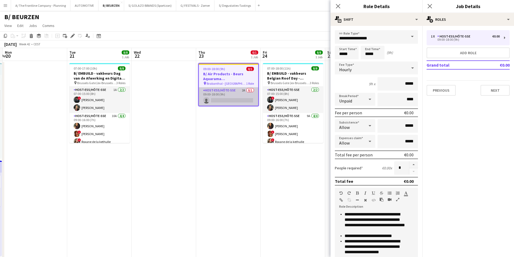
click at [231, 97] on app-card-role "Host-ess/Hôte-sse 2A 0/1 09:00-18:00 (9h) single-neutral-actions" at bounding box center [228, 96] width 59 height 18
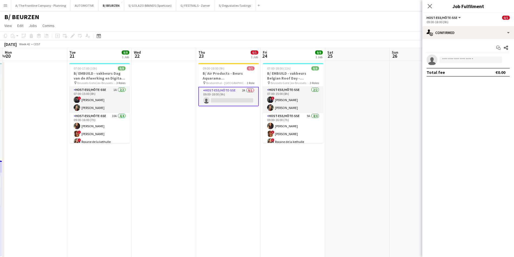
click at [237, 96] on app-card-role "Host-ess/Hôte-sse 2A 0/1 09:00-18:00 (9h) single-neutral-actions" at bounding box center [228, 96] width 60 height 19
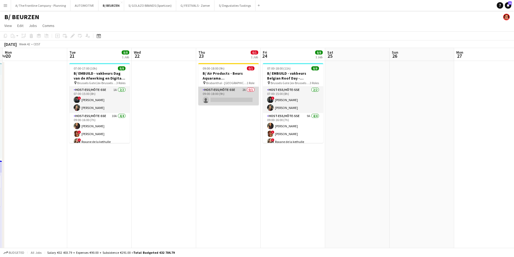
click at [224, 89] on app-card-role "Host-ess/Hôte-sse 2A 0/1 09:00-18:00 (9h) single-neutral-actions" at bounding box center [228, 96] width 60 height 18
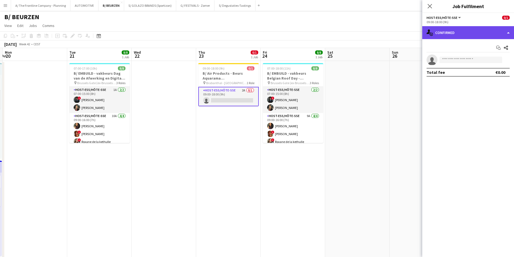
click at [462, 34] on div "single-neutral-actions-check-2 Confirmed" at bounding box center [468, 32] width 92 height 13
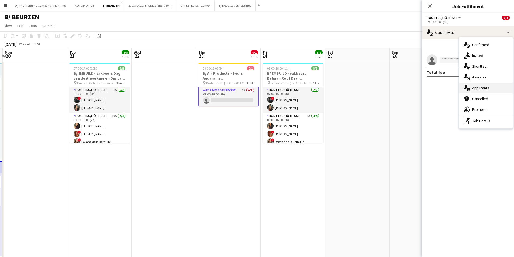
click at [474, 85] on div "single-neutral-actions-information Applicants" at bounding box center [485, 88] width 53 height 11
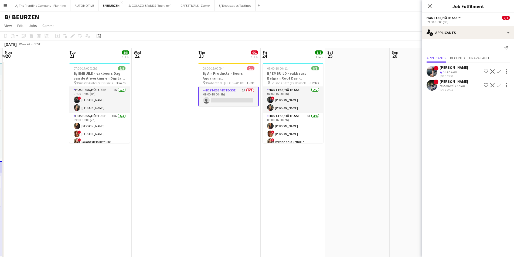
click at [451, 68] on div "[PERSON_NAME]" at bounding box center [454, 67] width 29 height 5
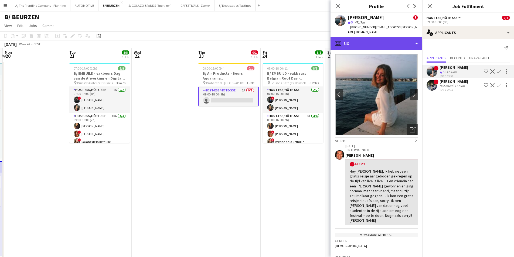
click at [379, 39] on div "profile Bio" at bounding box center [377, 43] width 92 height 13
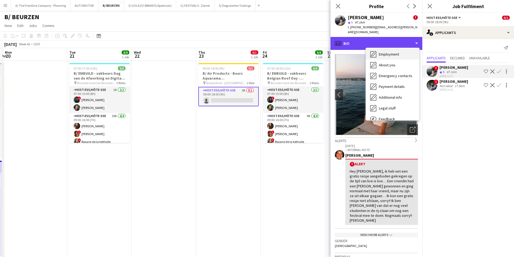
scroll to position [51, 0]
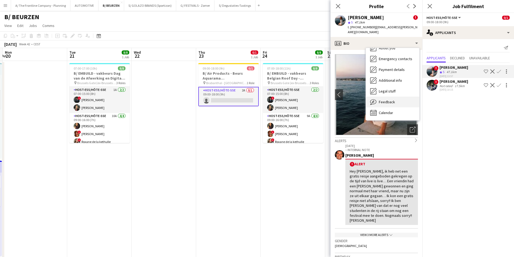
click at [384, 100] on span "Feedback" at bounding box center [387, 102] width 16 height 5
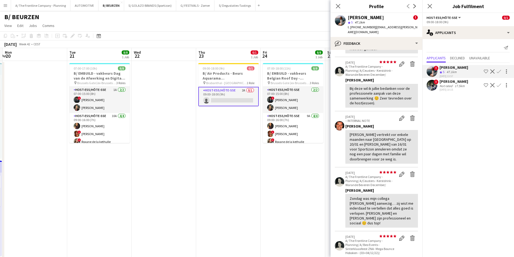
scroll to position [405, 0]
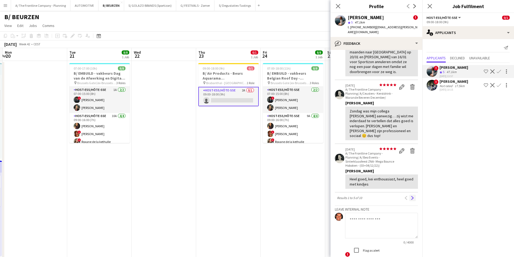
click at [410, 195] on button "Next" at bounding box center [413, 198] width 6 height 6
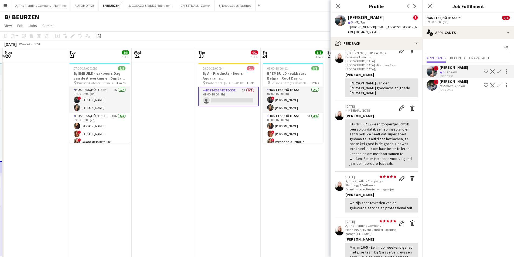
scroll to position [81, 0]
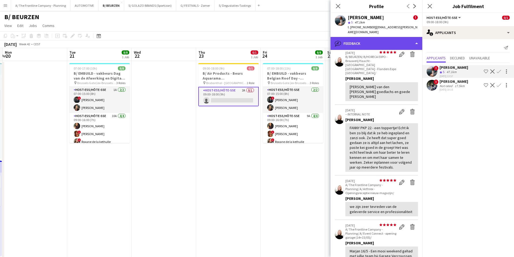
click at [374, 42] on div "bubble-pencil Feedback" at bounding box center [377, 43] width 92 height 13
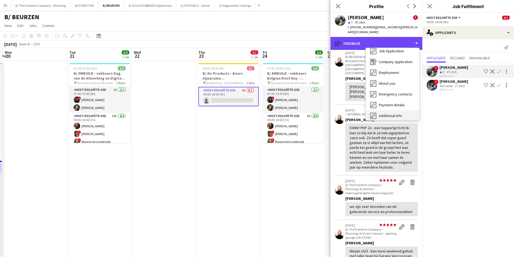
scroll to position [0, 0]
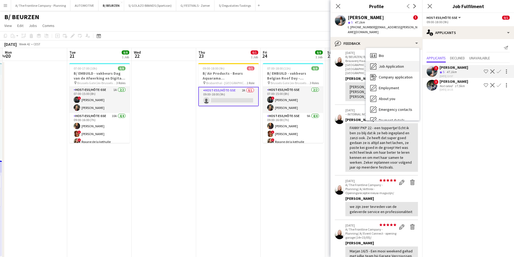
click at [395, 64] on div "Job Application Job Application" at bounding box center [392, 66] width 53 height 11
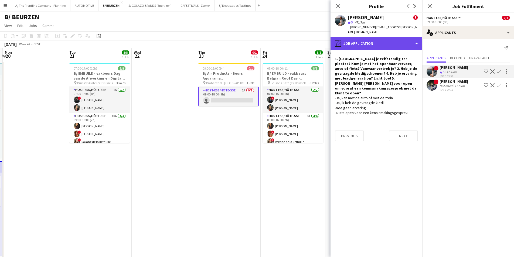
click at [381, 38] on div "pencil4 Job Application" at bounding box center [377, 43] width 92 height 13
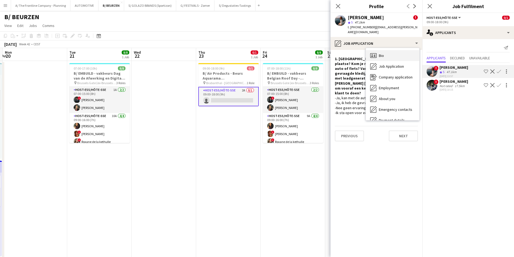
click at [386, 50] on div "Bio Bio" at bounding box center [392, 55] width 53 height 11
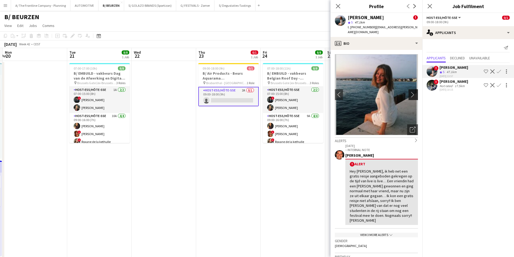
click at [410, 92] on app-icon "chevron-right" at bounding box center [414, 95] width 8 height 6
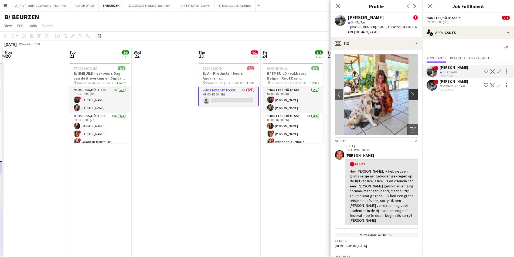
click at [410, 92] on app-icon "chevron-right" at bounding box center [414, 95] width 8 height 6
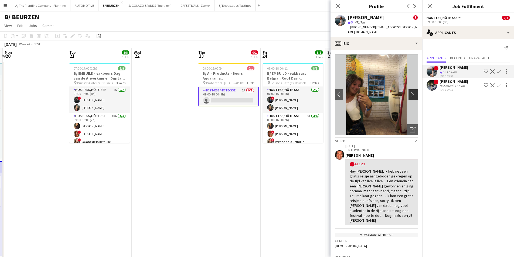
click at [410, 92] on app-icon "chevron-right" at bounding box center [414, 95] width 8 height 6
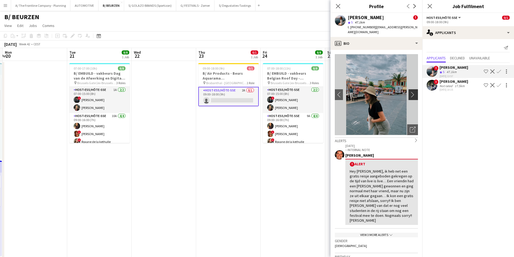
click at [410, 92] on app-icon "chevron-right" at bounding box center [414, 95] width 8 height 6
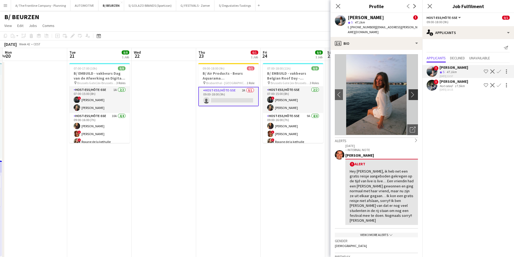
click at [410, 92] on app-icon "chevron-right" at bounding box center [414, 95] width 8 height 6
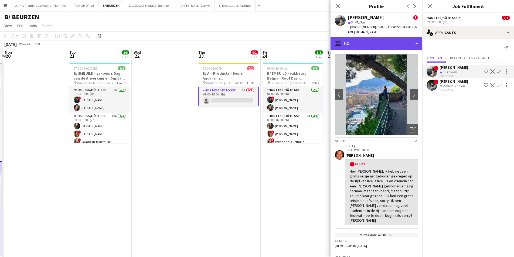
click at [382, 37] on div "profile Bio" at bounding box center [377, 43] width 92 height 13
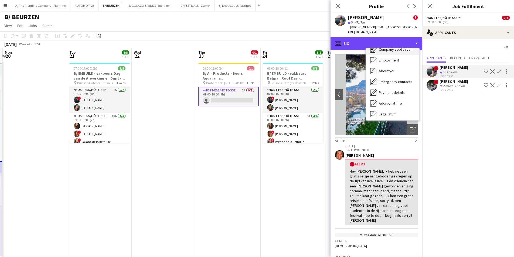
scroll to position [51, 0]
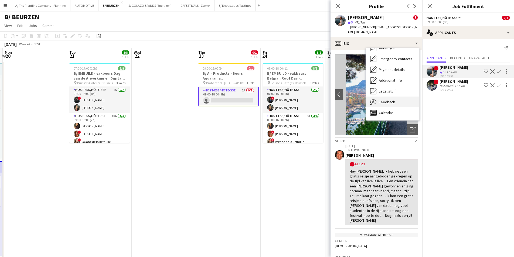
click at [394, 97] on div "Feedback Feedback" at bounding box center [392, 102] width 53 height 11
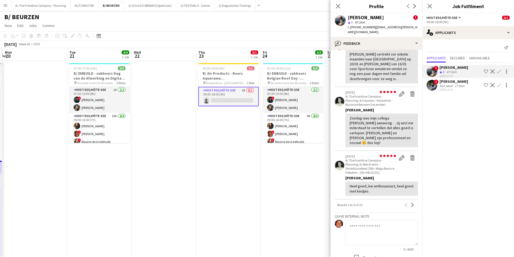
scroll to position [405, 0]
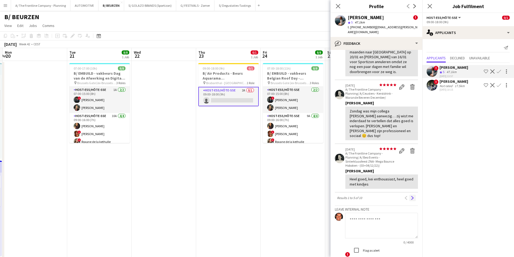
click at [411, 196] on app-icon "Next" at bounding box center [413, 198] width 4 height 4
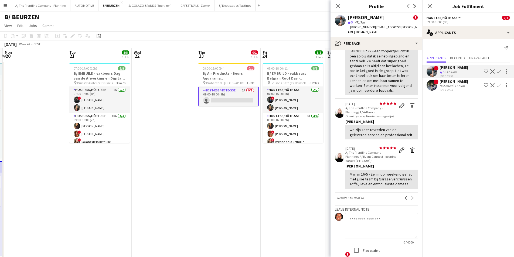
scroll to position [162, 0]
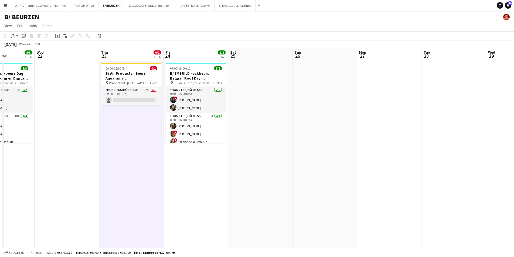
drag, startPoint x: 297, startPoint y: 172, endPoint x: 236, endPoint y: 170, distance: 61.0
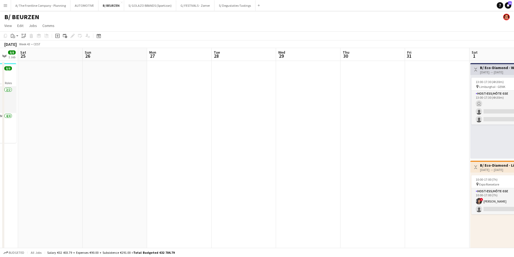
click at [37, 3] on button "A/ The Frontline Company - Planning Close" at bounding box center [40, 5] width 59 height 11
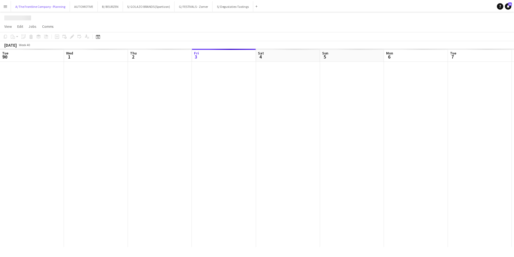
scroll to position [0, 129]
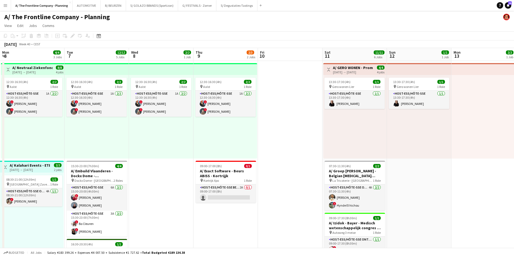
drag, startPoint x: 305, startPoint y: 142, endPoint x: 88, endPoint y: 59, distance: 231.9
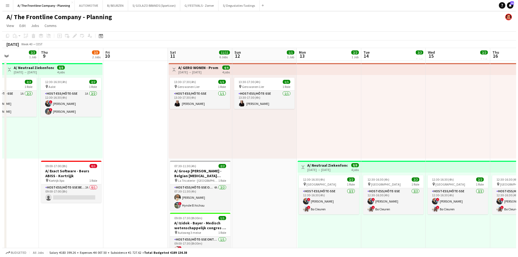
scroll to position [0, 157]
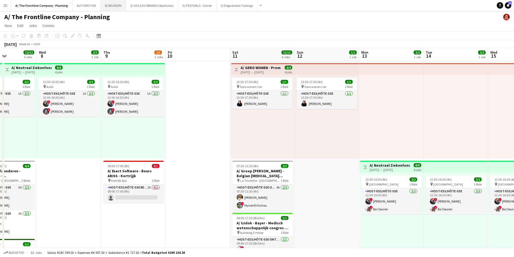
click at [101, 8] on button "B/ BEURZEN Close" at bounding box center [113, 5] width 25 height 11
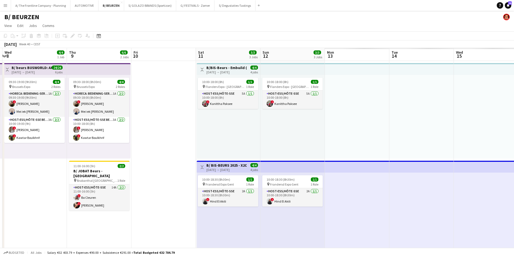
drag, startPoint x: 113, startPoint y: 142, endPoint x: 149, endPoint y: 154, distance: 38.3
click at [43, 146] on app-calendar-viewport "Sun 5 4/4 1 Job Mon 6 4/4 1 Job Tue 7 4/4 1 Job Wed 8 4/4 1 Job Thu 9 6/6 2 Job…" at bounding box center [257, 217] width 514 height 339
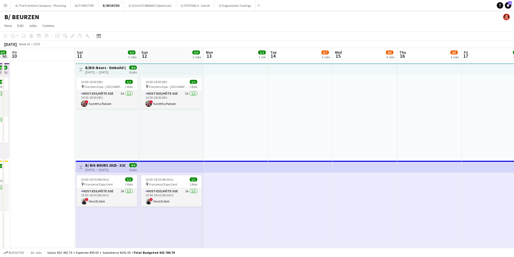
drag, startPoint x: 145, startPoint y: 140, endPoint x: 116, endPoint y: 148, distance: 30.1
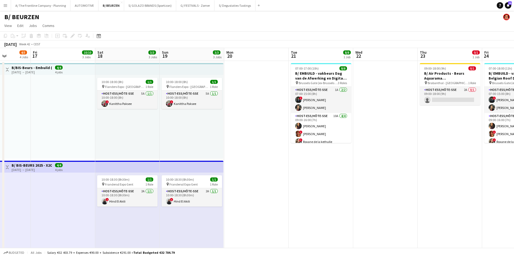
drag, startPoint x: 132, startPoint y: 142, endPoint x: 78, endPoint y: 137, distance: 54.2
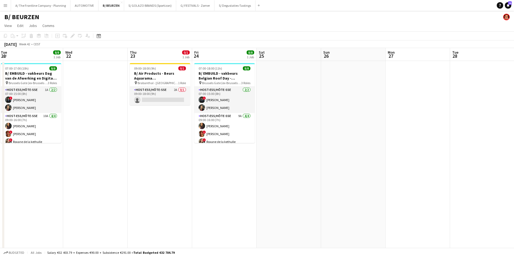
drag, startPoint x: 480, startPoint y: 161, endPoint x: 254, endPoint y: 154, distance: 226.0
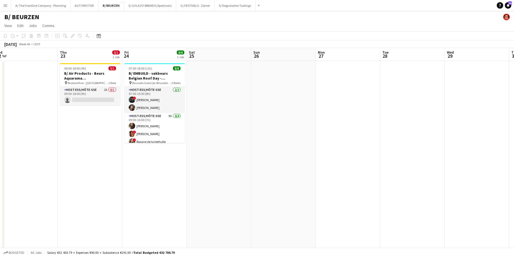
drag, startPoint x: 460, startPoint y: 150, endPoint x: 178, endPoint y: 145, distance: 281.6
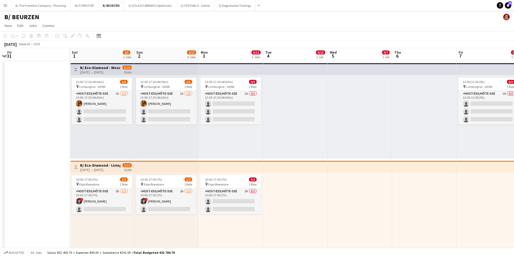
scroll to position [0, 166]
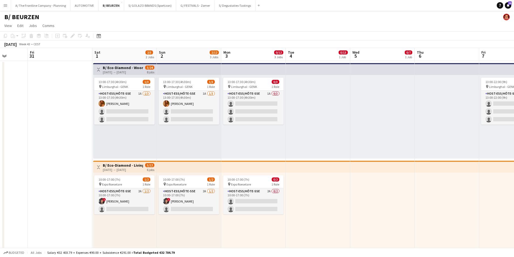
drag, startPoint x: 382, startPoint y: 152, endPoint x: 133, endPoint y: 133, distance: 249.6
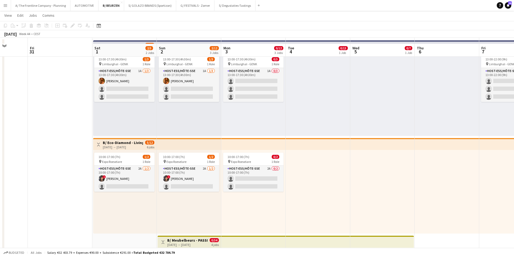
scroll to position [54, 0]
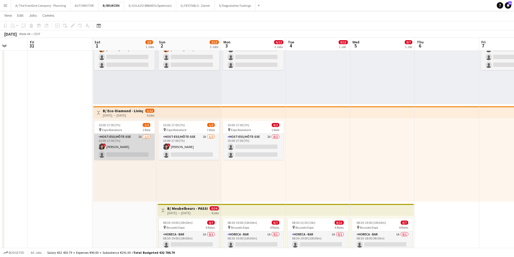
click at [129, 150] on app-card-role "Host-ess/Hôte-sse 2A [DATE] 10:00-17:00 (7h) ! [PERSON_NAME] single-neutral-act…" at bounding box center [124, 147] width 60 height 26
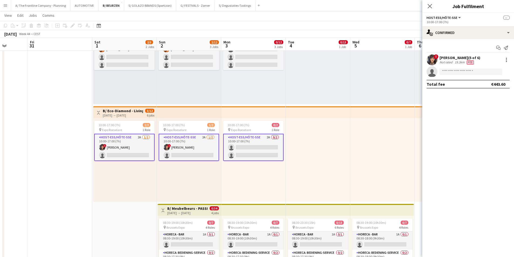
click at [129, 149] on app-card-role "Host-ess/Hôte-sse 2A [DATE] 10:00-17:00 (7h) ! [PERSON_NAME] single-neutral-act…" at bounding box center [124, 147] width 60 height 27
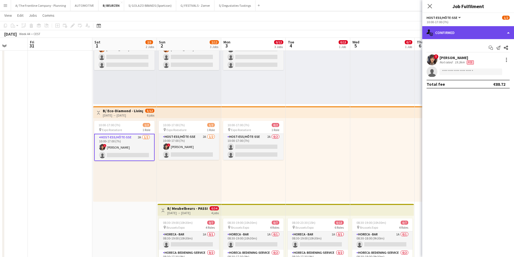
click at [461, 29] on div "single-neutral-actions-check-2 Confirmed" at bounding box center [468, 32] width 92 height 13
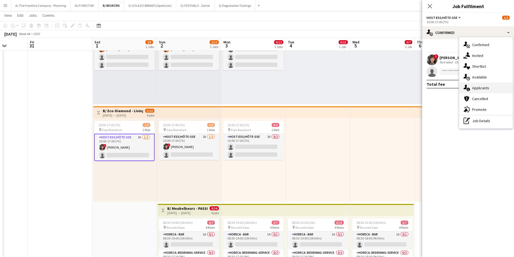
click at [472, 91] on div "single-neutral-actions-information Applicants" at bounding box center [485, 88] width 53 height 11
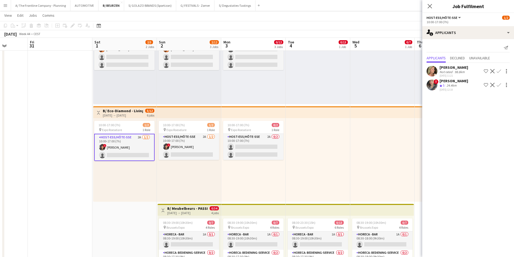
click at [337, 147] on div at bounding box center [318, 160] width 65 height 84
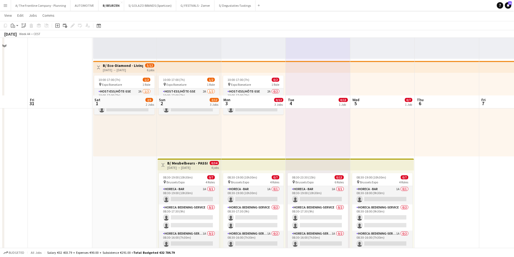
scroll to position [162, 0]
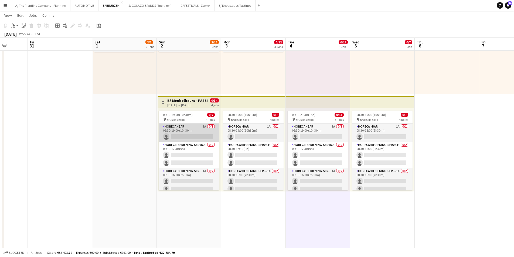
click at [182, 134] on app-card-role "Horeca - Bar 1A 0/1 08:30-19:00 (10h30m) single-neutral-actions" at bounding box center [189, 133] width 60 height 18
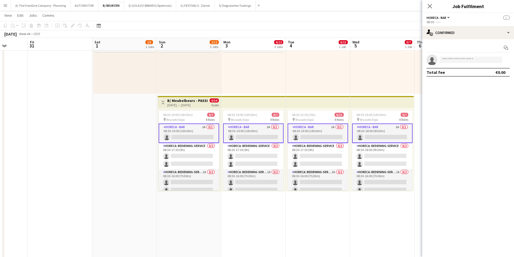
click at [453, 39] on div "Start chat single-neutral-actions Total fee €0.00" at bounding box center [468, 60] width 92 height 42
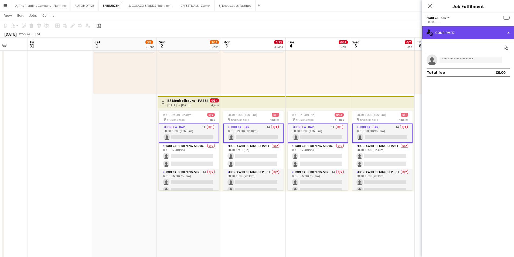
click at [457, 36] on div "single-neutral-actions-check-2 Confirmed" at bounding box center [468, 32] width 92 height 13
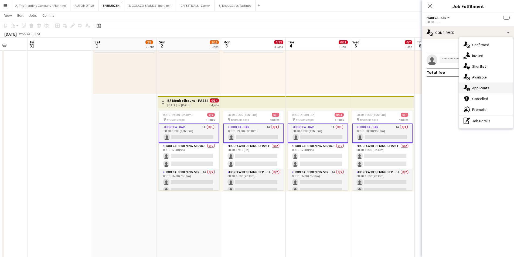
click at [472, 86] on div "single-neutral-actions-information Applicants" at bounding box center [485, 88] width 53 height 11
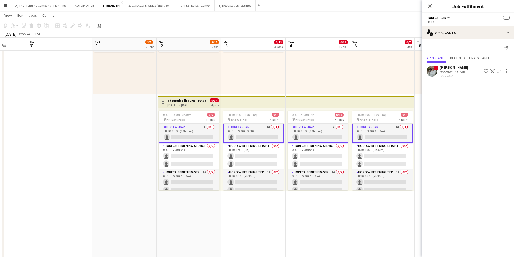
click at [443, 72] on div "Not rated" at bounding box center [447, 72] width 14 height 4
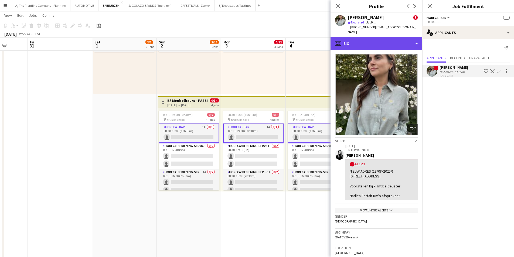
click at [384, 40] on div "profile Bio" at bounding box center [377, 43] width 92 height 13
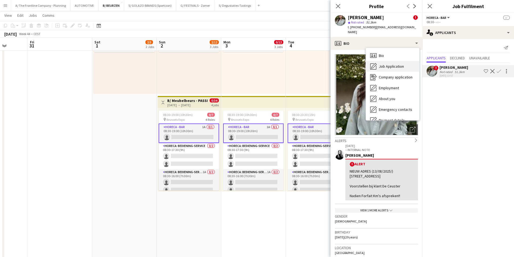
click at [386, 64] on span "Job Application" at bounding box center [391, 66] width 25 height 5
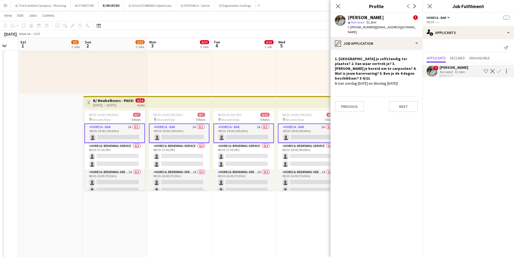
scroll to position [0, 181]
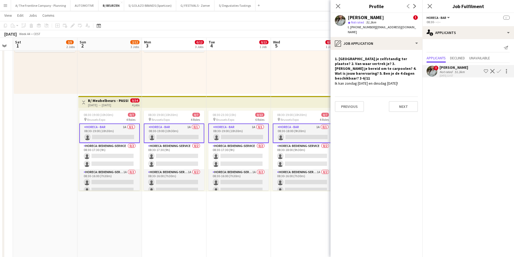
drag, startPoint x: 251, startPoint y: 215, endPoint x: 172, endPoint y: 210, distance: 79.5
click at [172, 210] on app-calendar-viewport "Wed 29 Thu 30 Fri 31 Sat 1 2/5 2 Jobs Sun 2 2/12 3 Jobs Mon 3 0/12 3 Jobs Tue 4…" at bounding box center [257, 214] width 514 height 711
click at [107, 184] on app-card-role "Horeca: Bediening-Service 1A 0/2 08:30-16:00 (7h30m) single-neutral-actions sin…" at bounding box center [109, 182] width 60 height 26
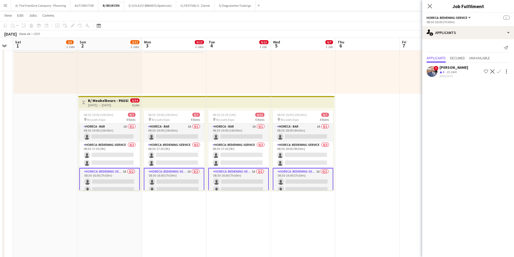
click at [444, 70] on span "4" at bounding box center [444, 72] width 2 height 4
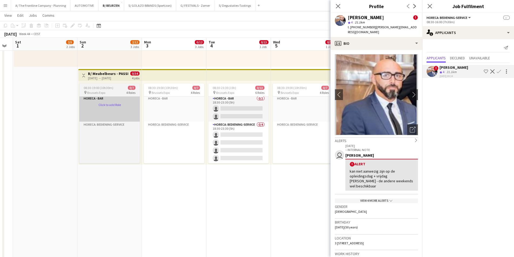
scroll to position [18, 0]
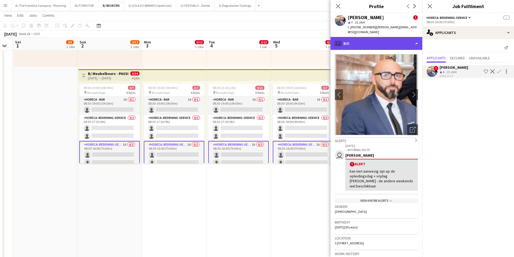
click at [381, 42] on div "profile Bio" at bounding box center [377, 43] width 92 height 13
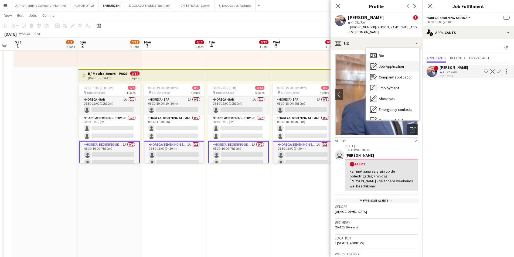
click at [382, 64] on span "Job Application" at bounding box center [391, 66] width 25 height 5
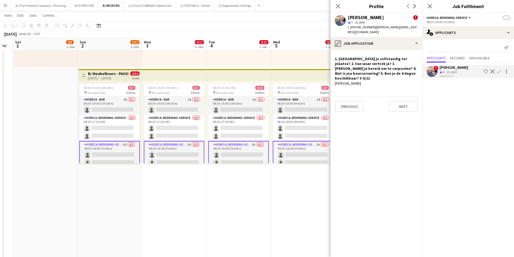
click at [280, 188] on app-date-cell "08:30-19:00 (10h30m) 0/7 pin Brussels Expo 4 Roles Horeca - Bar 1A 0/1 08:30-18…" at bounding box center [303, 169] width 65 height 597
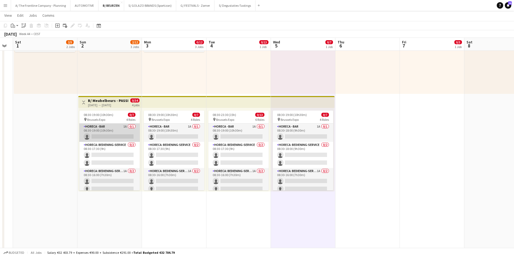
click at [115, 124] on app-card-role "Horeca - Bar 1A 0/1 08:30-19:00 (10h30m) single-neutral-actions" at bounding box center [109, 133] width 60 height 18
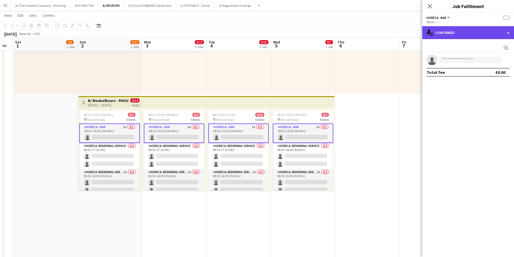
click at [473, 36] on div "single-neutral-actions-check-2 Confirmed" at bounding box center [468, 32] width 92 height 13
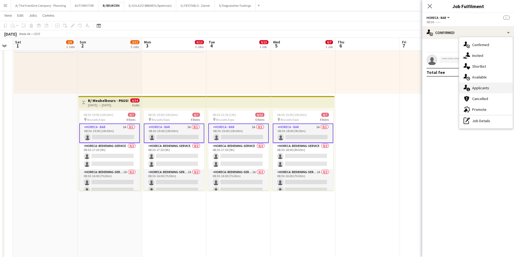
click at [472, 85] on div "single-neutral-actions-information Applicants" at bounding box center [485, 88] width 53 height 11
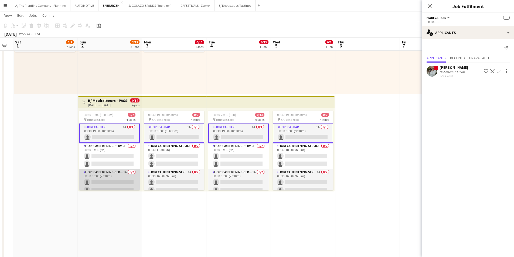
click at [113, 182] on app-card-role "Horeca: Bediening-Service 1A 0/2 08:30-16:00 (7h30m) single-neutral-actions sin…" at bounding box center [109, 182] width 60 height 26
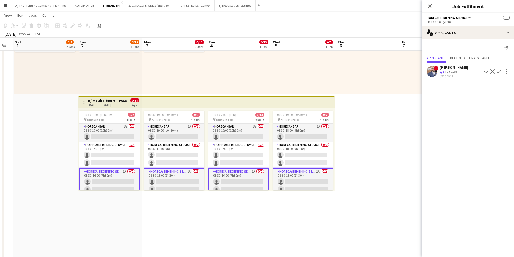
click at [499, 72] on app-icon "Confirm" at bounding box center [499, 71] width 4 height 4
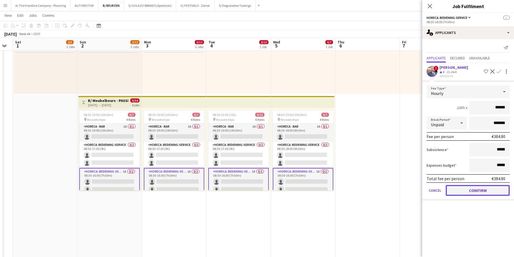
click at [476, 193] on button "Confirm" at bounding box center [478, 190] width 64 height 11
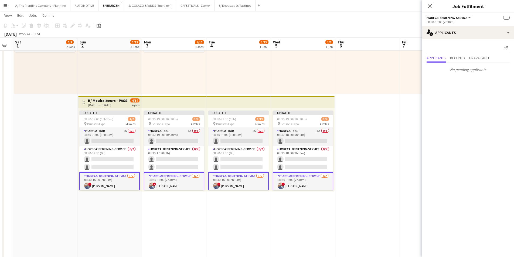
click at [410, 177] on app-date-cell "13:00-22:00 (9h) 0/3 pin Limburghal - GENK 1 Role Host-ess/Hôte-sse 1A 0/3 13:0…" at bounding box center [432, 196] width 65 height 597
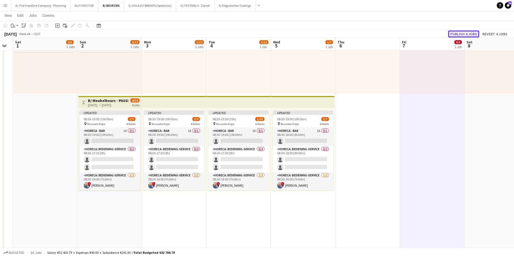
click at [459, 32] on button "Publish 4 jobs" at bounding box center [463, 34] width 31 height 7
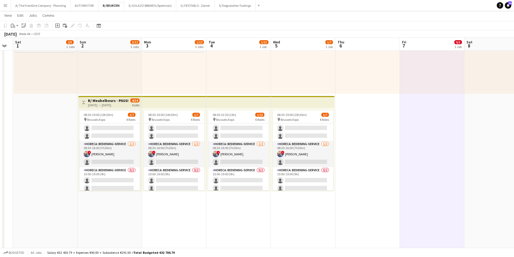
click at [6, 5] on app-icon "Menu" at bounding box center [5, 5] width 4 height 4
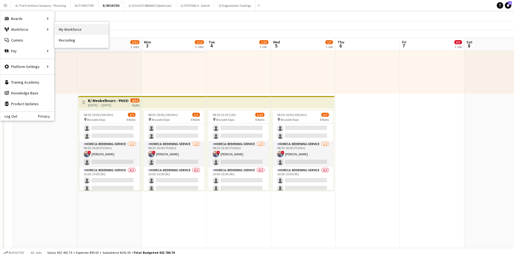
click at [60, 28] on link "My Workforce" at bounding box center [82, 29] width 54 height 11
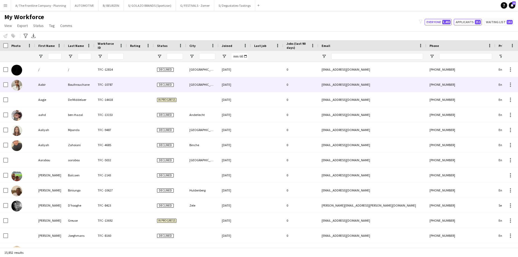
click at [478, 19] on button "Applicants 251" at bounding box center [468, 22] width 28 height 6
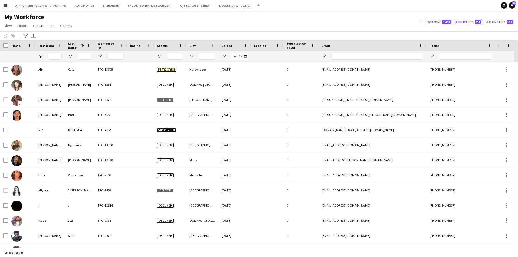
type input "**********"
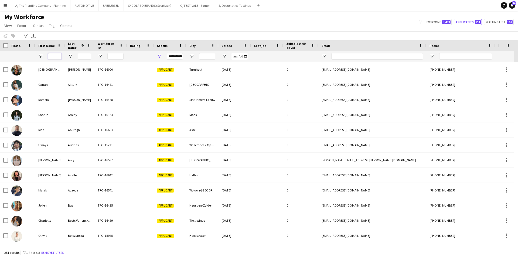
click at [59, 58] on input "First Name Filter Input" at bounding box center [54, 56] width 13 height 6
type input "******"
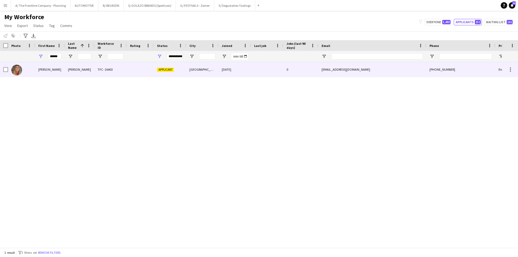
click at [50, 65] on div "[PERSON_NAME]" at bounding box center [50, 69] width 30 height 15
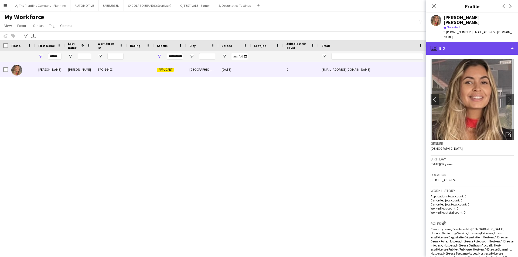
click at [480, 42] on div "profile Bio" at bounding box center [473, 48] width 92 height 13
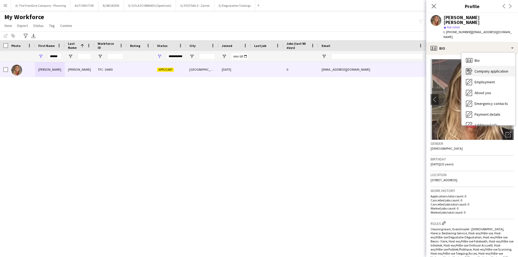
click at [483, 69] on span "Company application" at bounding box center [492, 71] width 34 height 5
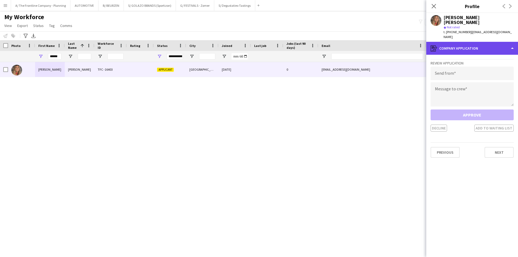
click at [481, 42] on div "register Company application" at bounding box center [473, 48] width 92 height 13
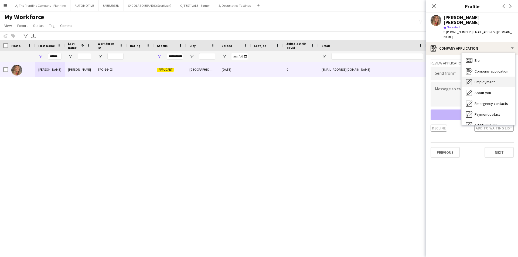
click at [483, 80] on span "Employment" at bounding box center [485, 82] width 20 height 5
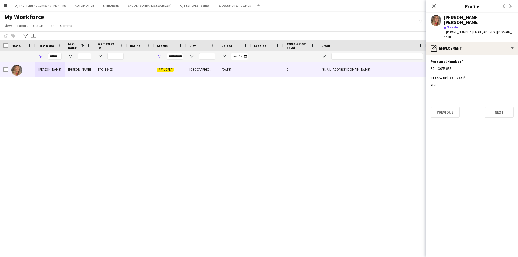
click at [476, 55] on app-section-data-types "Personal Number Edit this field 92113053688 I can work as FLEXI Edit this field…" at bounding box center [473, 156] width 92 height 202
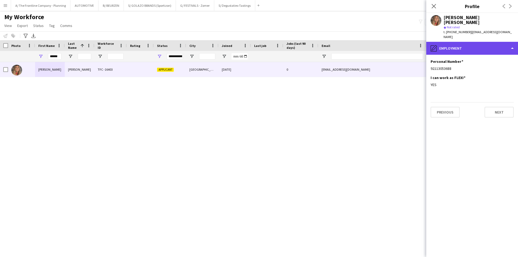
click at [479, 42] on div "pencil4 Employment" at bounding box center [473, 48] width 92 height 13
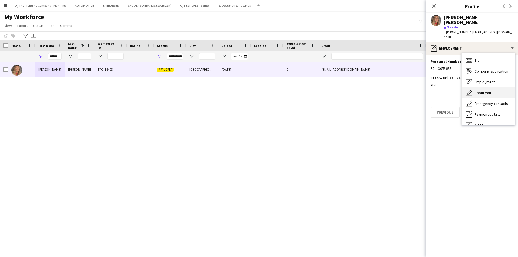
click at [478, 87] on div "About you About you" at bounding box center [488, 92] width 53 height 11
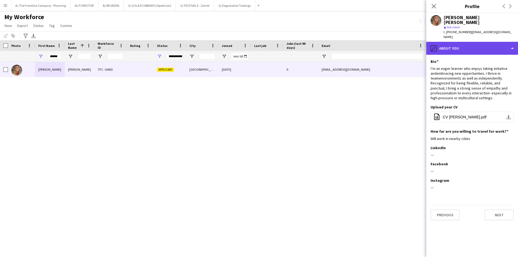
click at [478, 42] on div "pencil4 About you" at bounding box center [473, 48] width 92 height 13
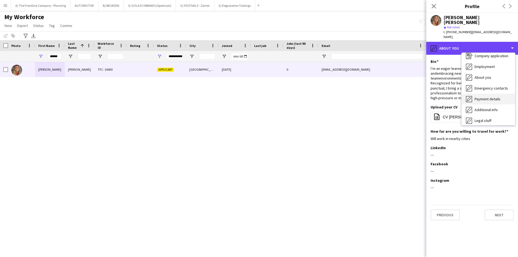
scroll to position [40, 0]
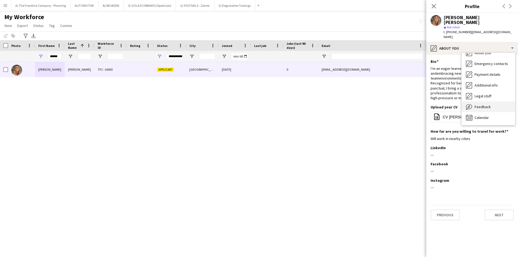
click at [481, 104] on span "Feedback" at bounding box center [483, 106] width 16 height 5
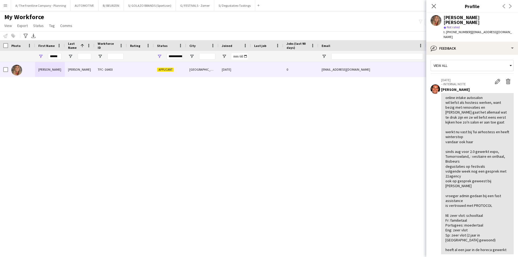
scroll to position [0, 0]
click at [227, 130] on div "[PERSON_NAME] [PERSON_NAME] TFC -16403 Applicant [GEOGRAPHIC_DATA] [DATE] 0 [EM…" at bounding box center [251, 153] width 502 height 182
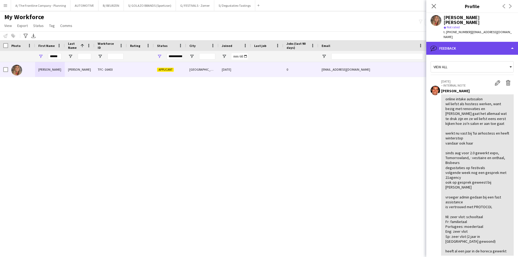
click at [466, 42] on div "bubble-pencil Feedback" at bounding box center [473, 48] width 92 height 13
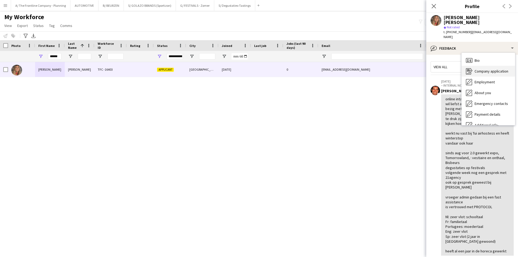
click at [485, 69] on span "Company application" at bounding box center [492, 71] width 34 height 5
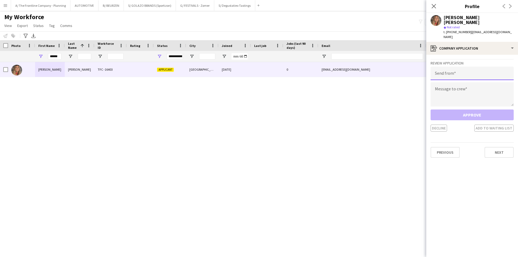
click at [453, 67] on input "email" at bounding box center [472, 73] width 83 height 13
type input "**********"
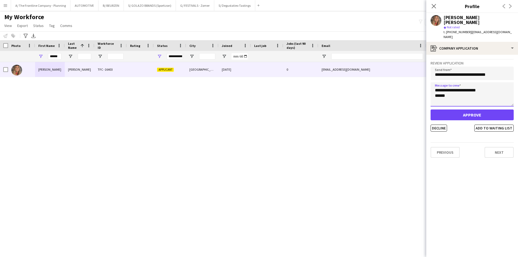
type textarea "**********"
click at [470, 110] on button "Approve" at bounding box center [472, 115] width 83 height 11
